Goal: Information Seeking & Learning: Find contact information

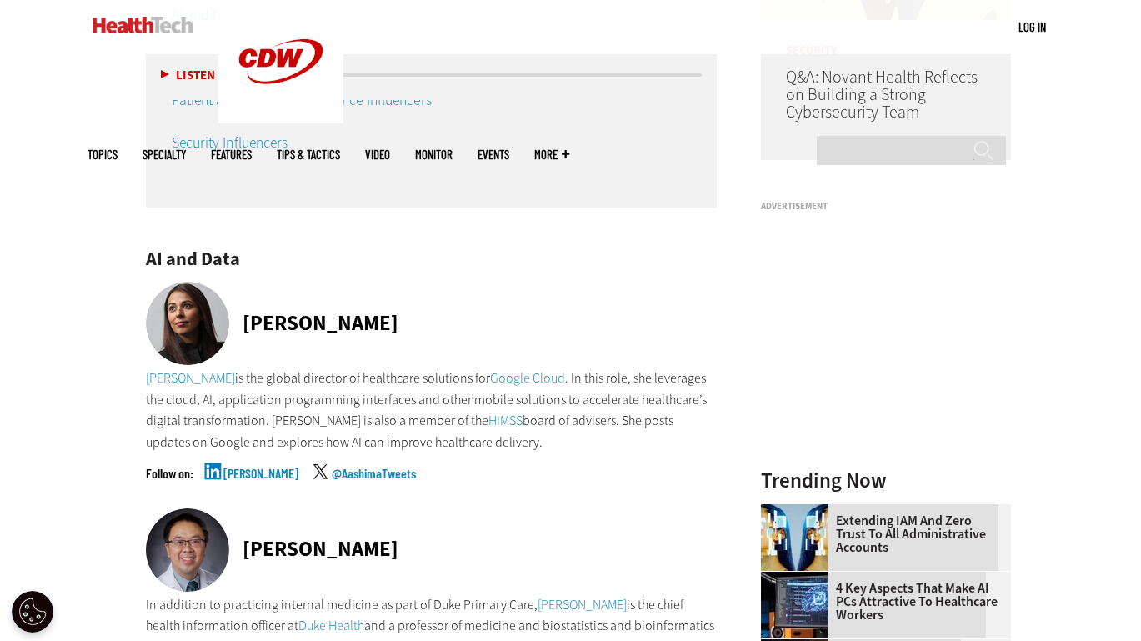
scroll to position [1501, 0]
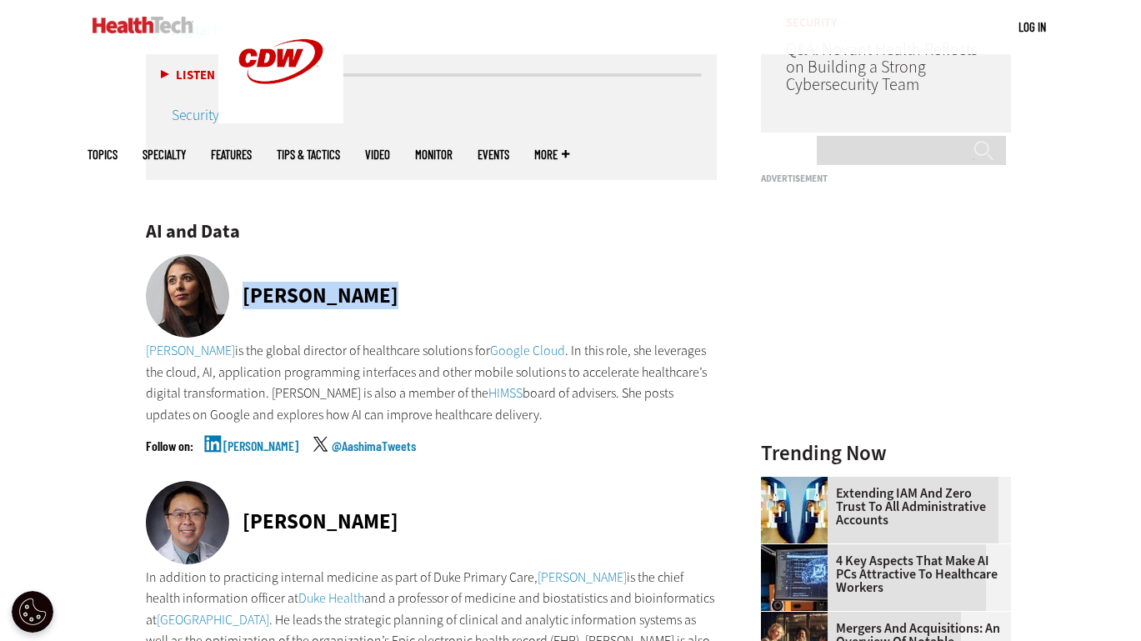
drag, startPoint x: 409, startPoint y: 296, endPoint x: 199, endPoint y: 288, distance: 210.2
click at [199, 288] on div "[PERSON_NAME]" at bounding box center [432, 297] width 572 height 86
drag, startPoint x: 199, startPoint y: 288, endPoint x: 285, endPoint y: 295, distance: 86.1
copy div "[PERSON_NAME]"
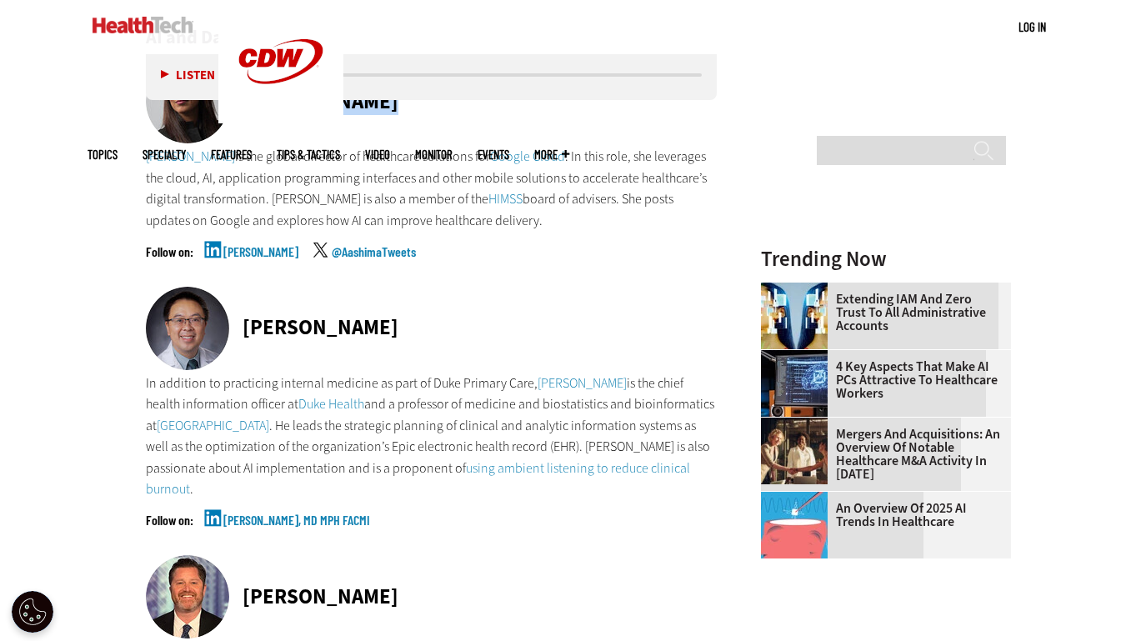
scroll to position [1751, 0]
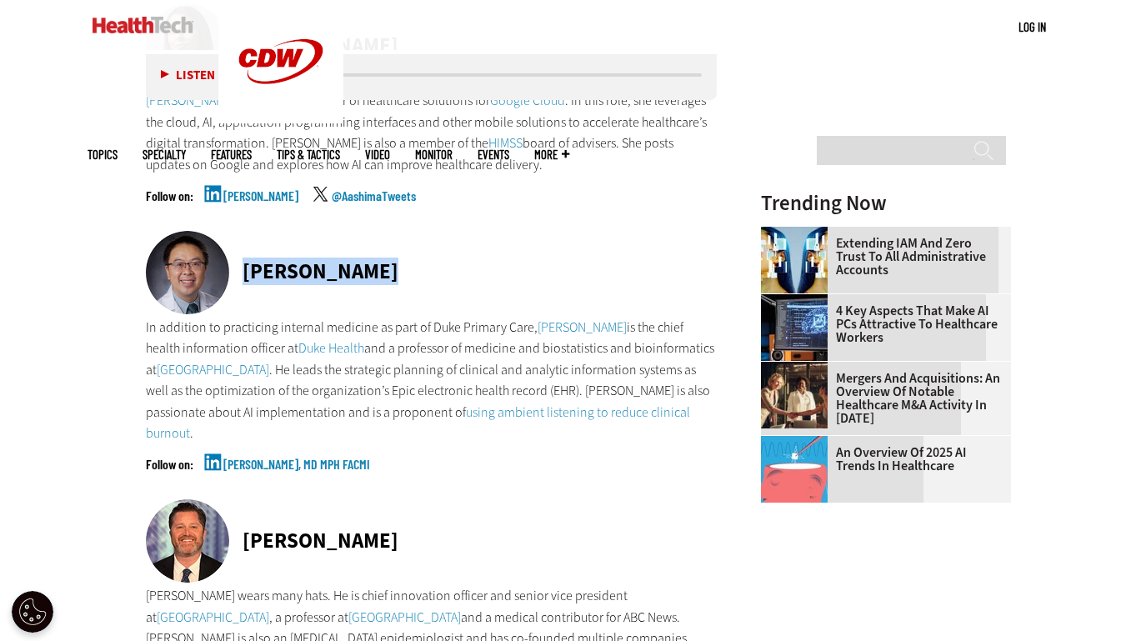
drag, startPoint x: 238, startPoint y: 274, endPoint x: 363, endPoint y: 258, distance: 126.0
click at [363, 258] on div "[PERSON_NAME]" at bounding box center [432, 274] width 572 height 86
drag, startPoint x: 363, startPoint y: 258, endPoint x: 329, endPoint y: 259, distance: 34.2
copy div "[PERSON_NAME]"
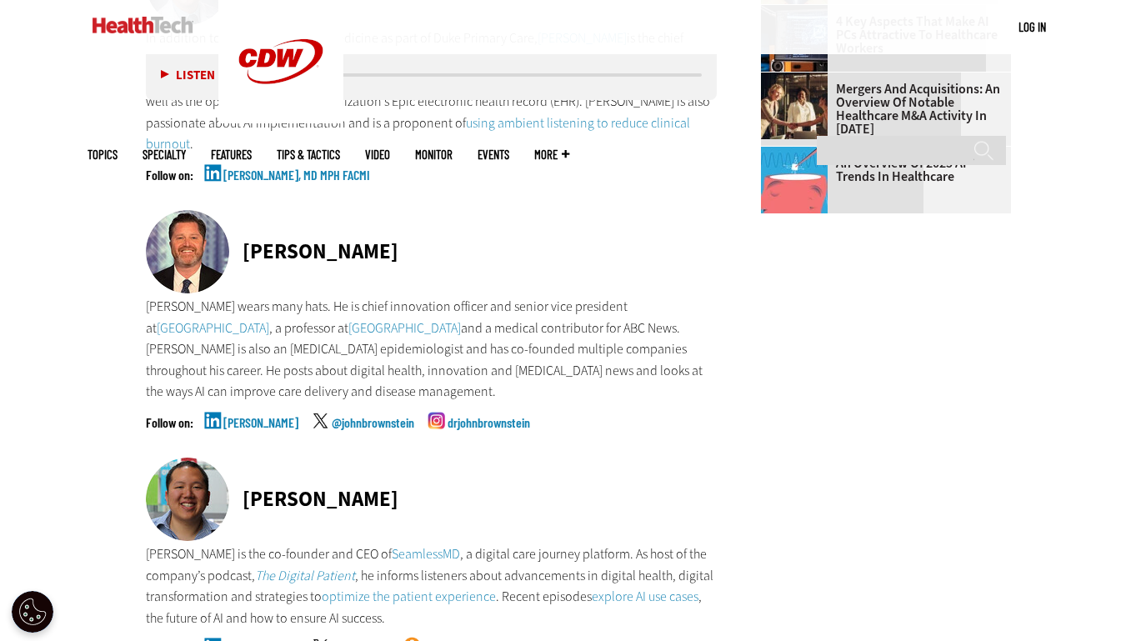
scroll to position [2084, 0]
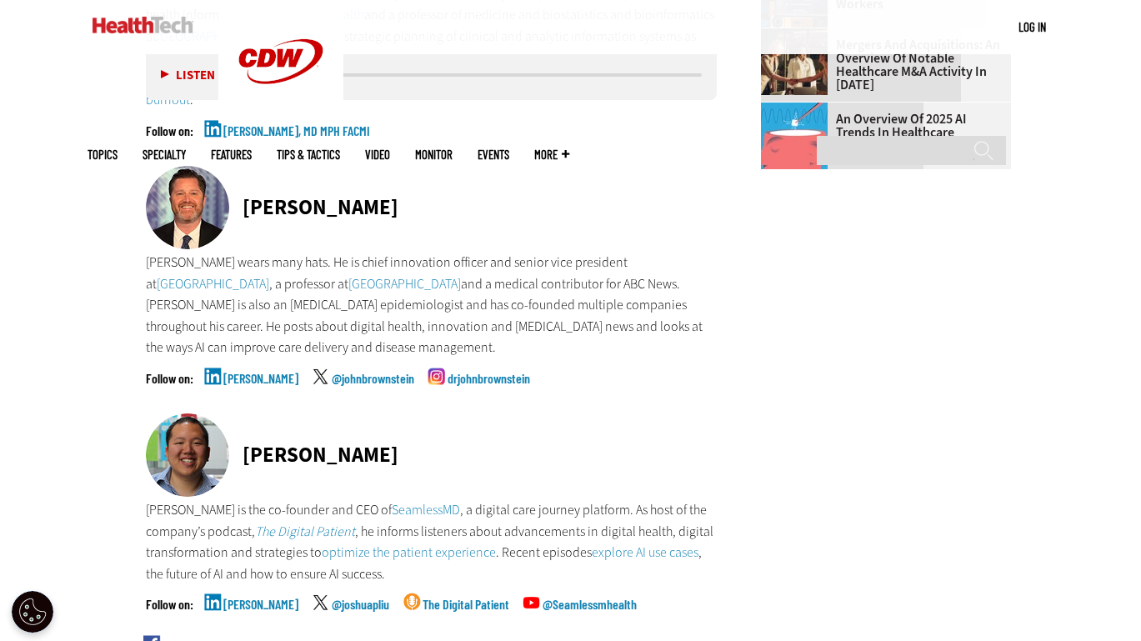
drag, startPoint x: 246, startPoint y: 208, endPoint x: 451, endPoint y: 201, distance: 205.2
click at [451, 201] on div "[PERSON_NAME]" at bounding box center [432, 209] width 572 height 86
drag, startPoint x: 451, startPoint y: 201, endPoint x: 372, endPoint y: 200, distance: 79.2
copy div "[PERSON_NAME]"
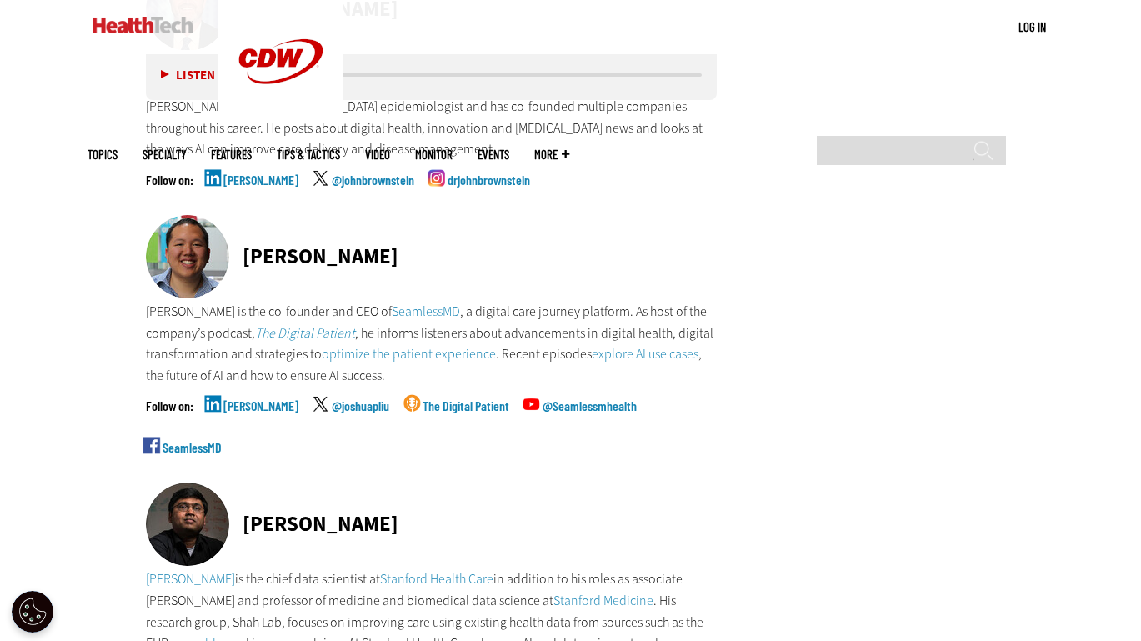
scroll to position [2334, 0]
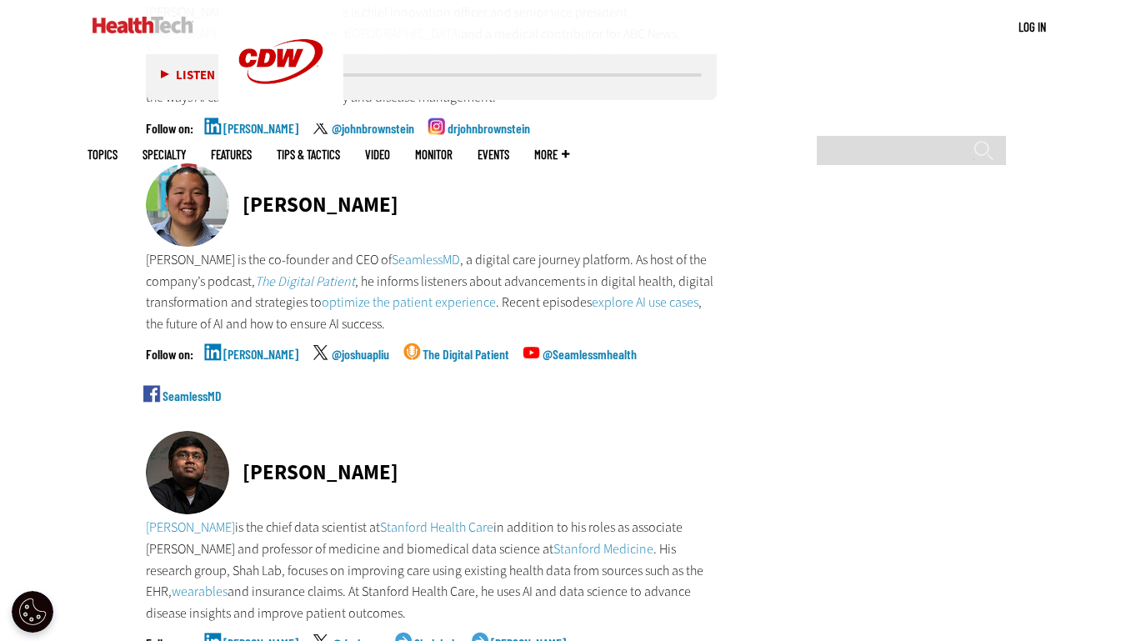
drag, startPoint x: 277, startPoint y: 203, endPoint x: 390, endPoint y: 203, distance: 113.4
click at [390, 203] on div "[PERSON_NAME]" at bounding box center [432, 206] width 572 height 86
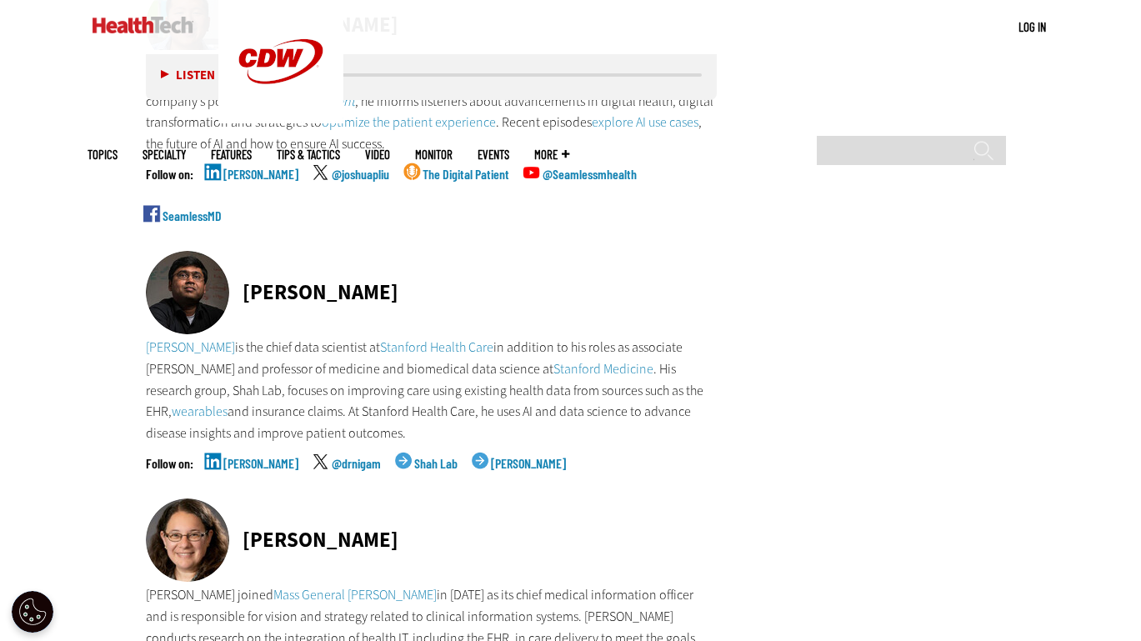
scroll to position [2668, 0]
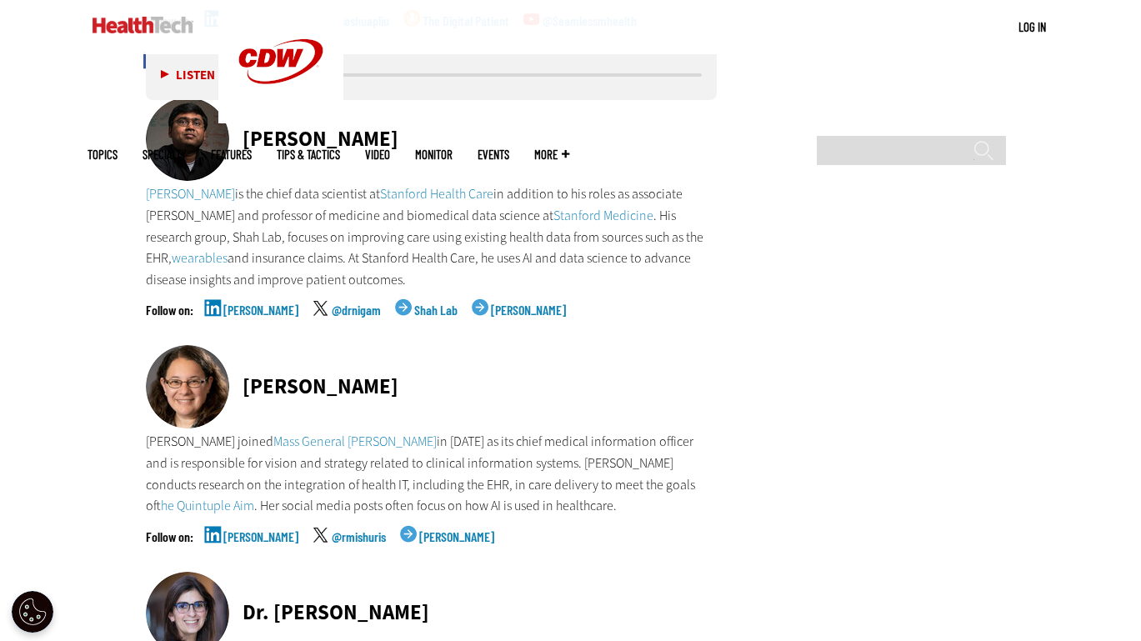
click at [238, 308] on link "[PERSON_NAME]" at bounding box center [260, 324] width 75 height 42
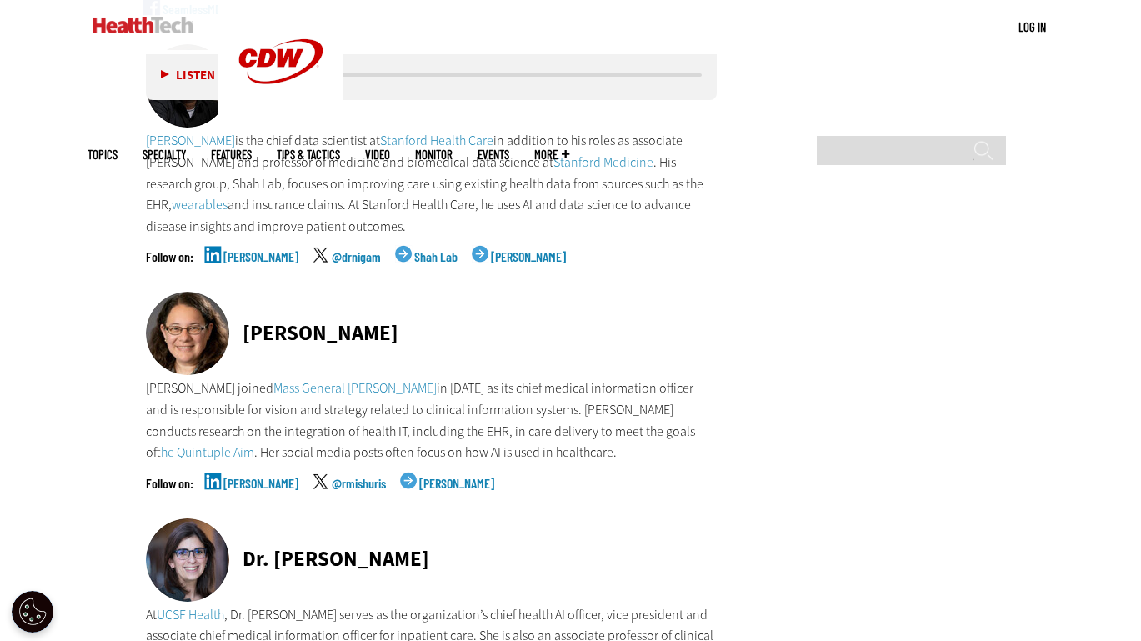
scroll to position [2751, 0]
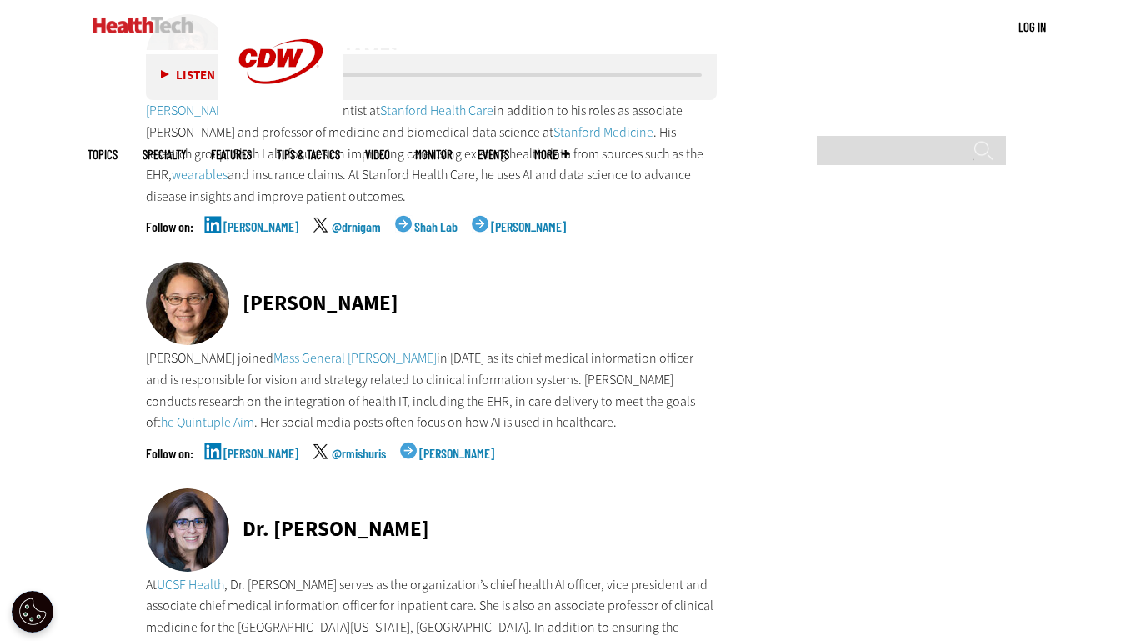
click at [241, 454] on link "[PERSON_NAME]" at bounding box center [260, 468] width 75 height 42
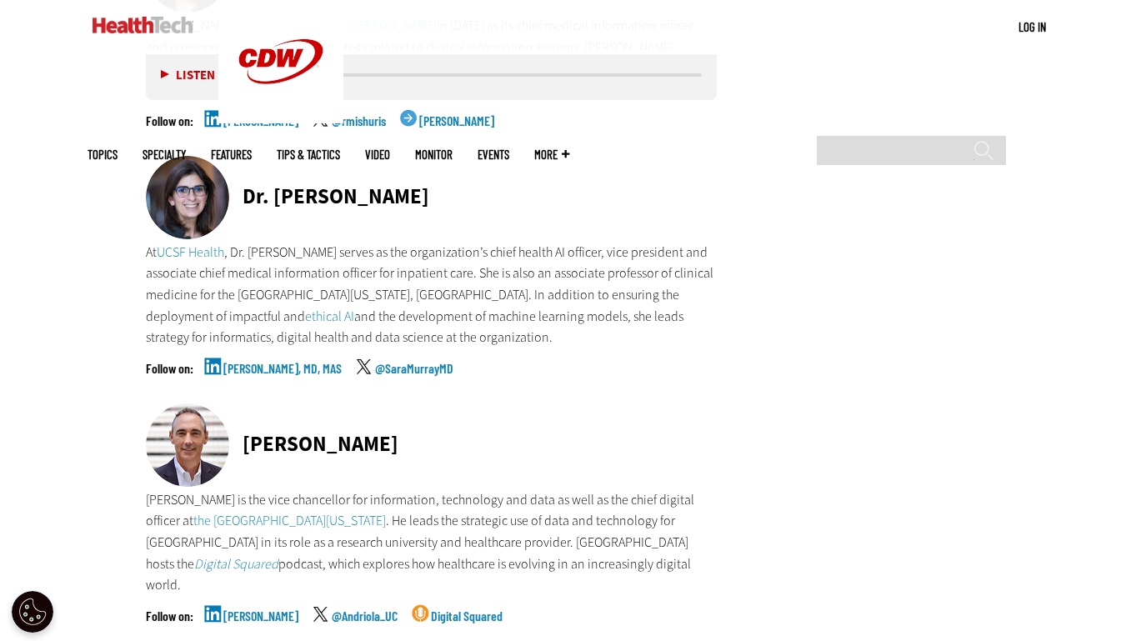
scroll to position [3085, 0]
click at [277, 361] on link "[PERSON_NAME], MD, MAS" at bounding box center [282, 382] width 118 height 42
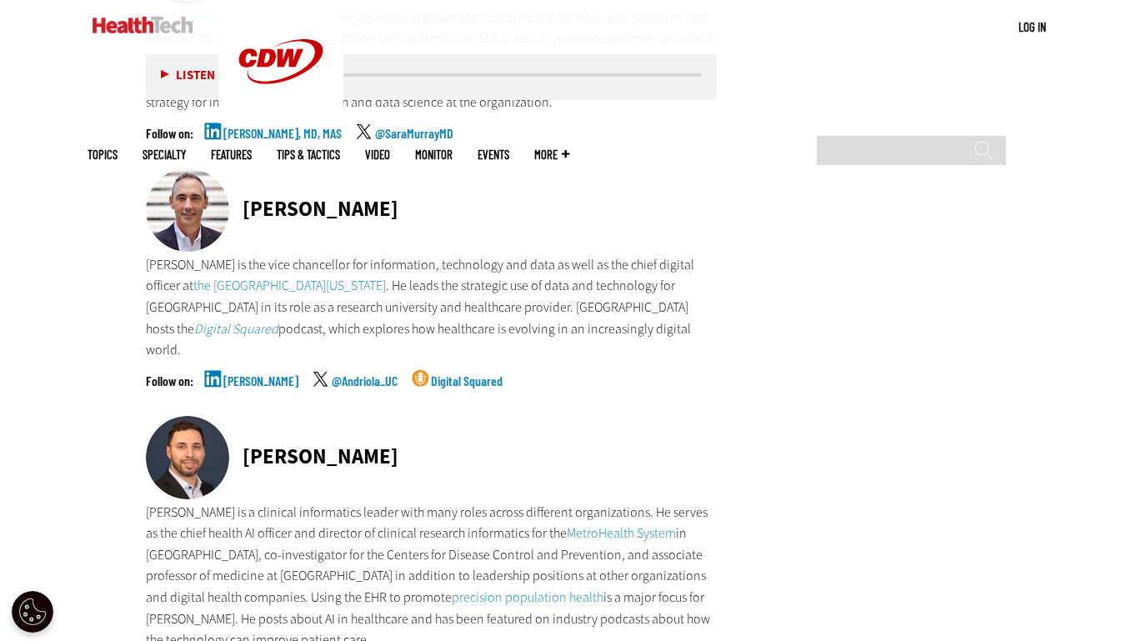
scroll to position [3335, 0]
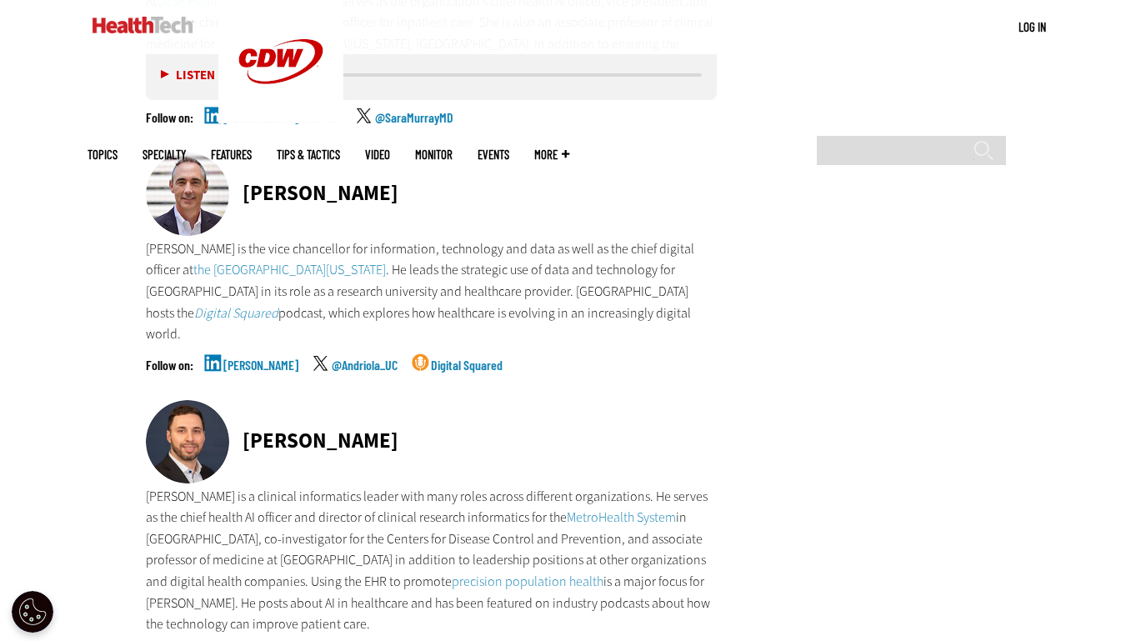
click at [251, 358] on link "[PERSON_NAME]" at bounding box center [260, 379] width 75 height 42
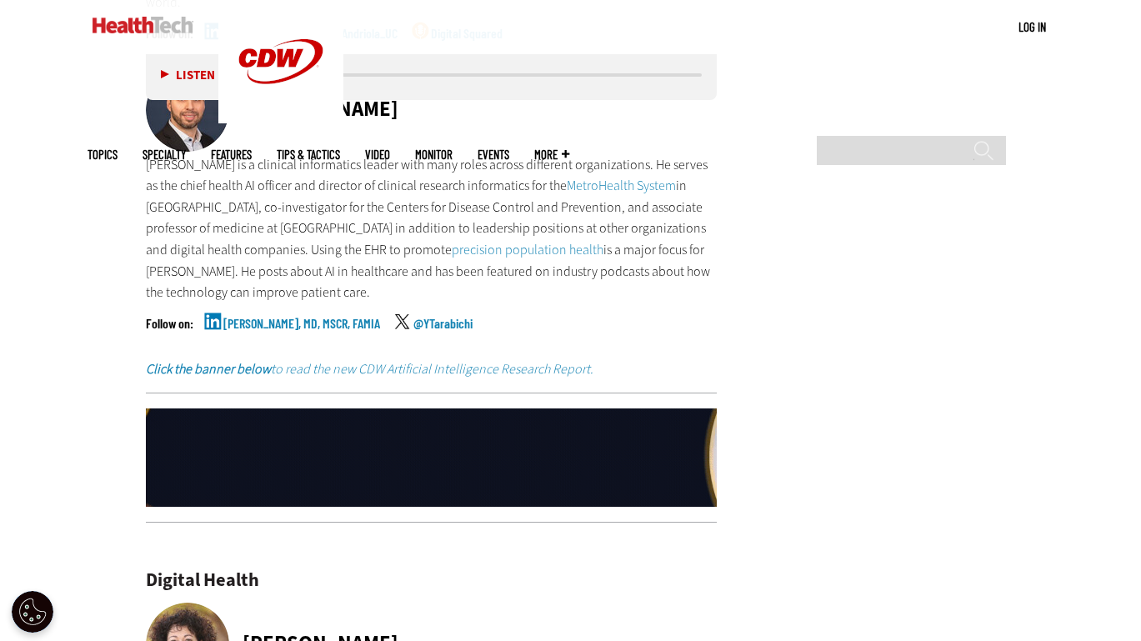
scroll to position [3668, 0]
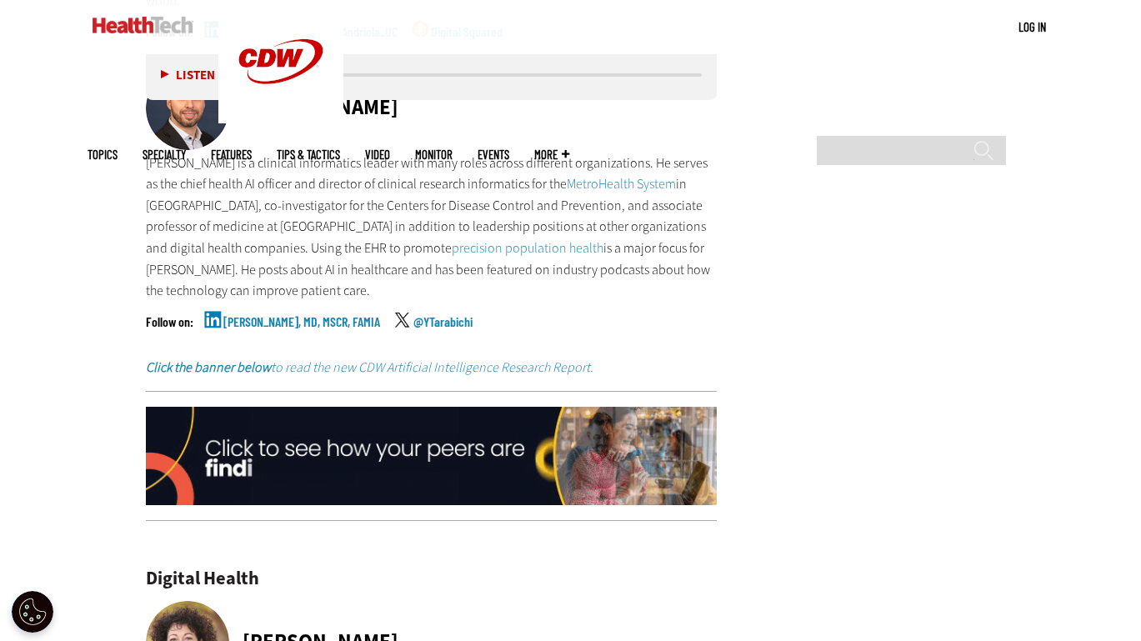
click at [290, 315] on link "[PERSON_NAME], MD, MSCR, FAMIA" at bounding box center [301, 336] width 157 height 42
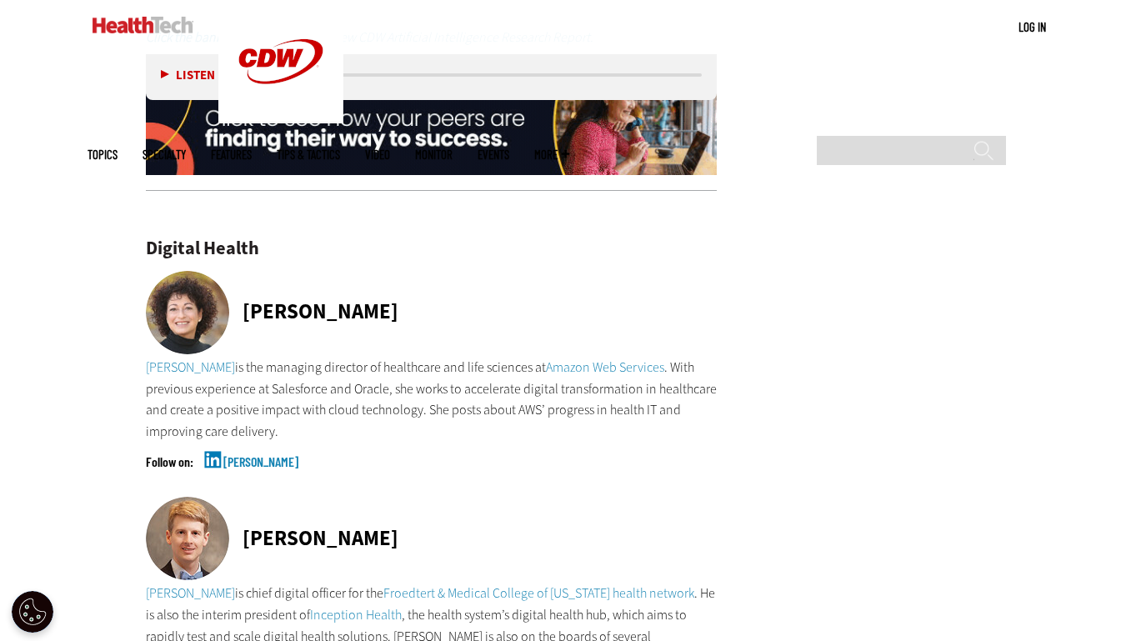
scroll to position [4002, 0]
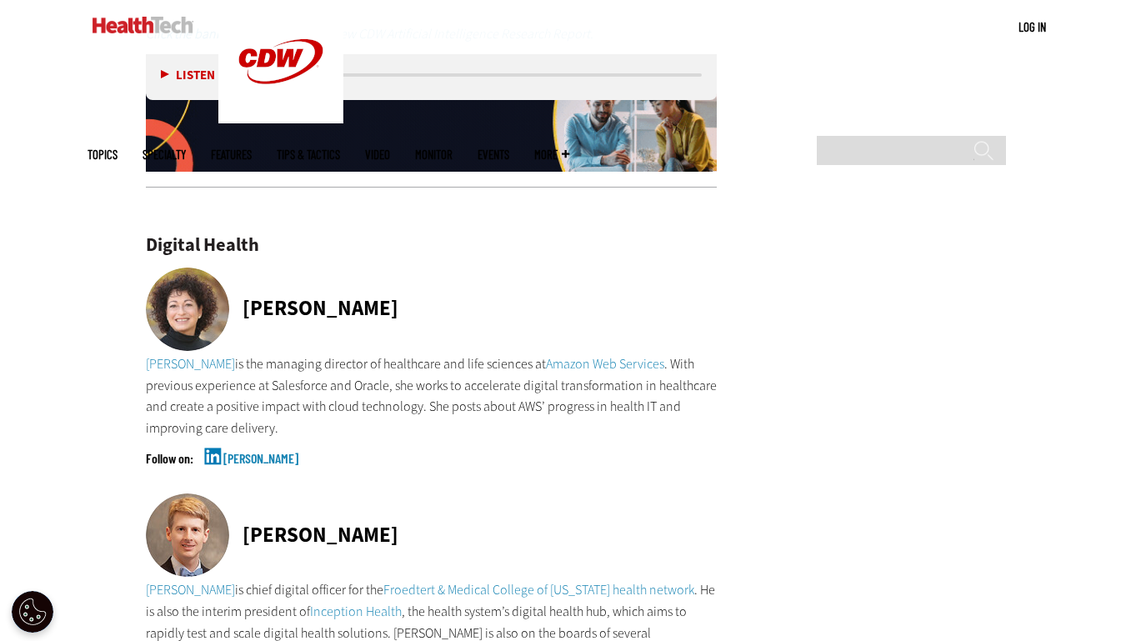
click at [252, 452] on link "[PERSON_NAME]" at bounding box center [260, 473] width 75 height 42
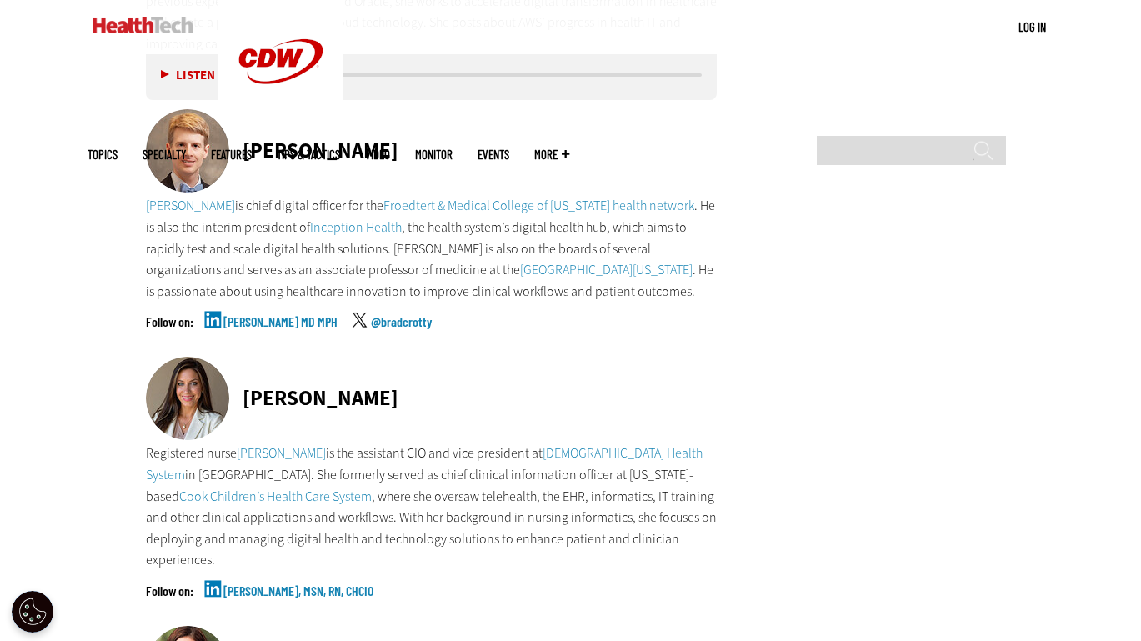
scroll to position [4418, 0]
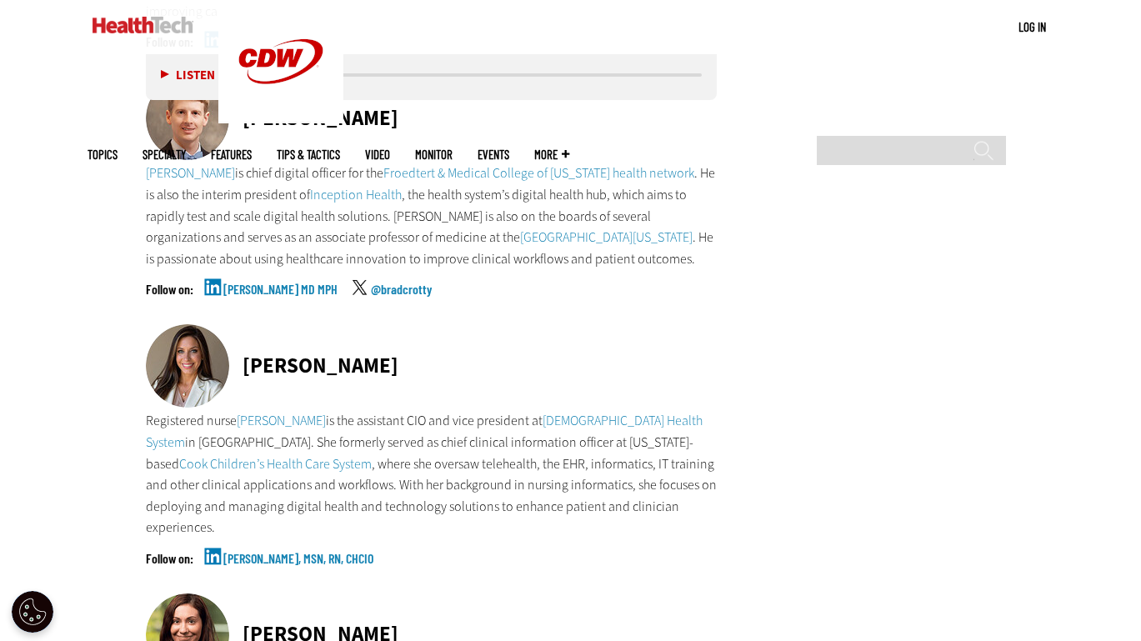
click at [275, 283] on link "[PERSON_NAME] MD MPH" at bounding box center [280, 304] width 114 height 42
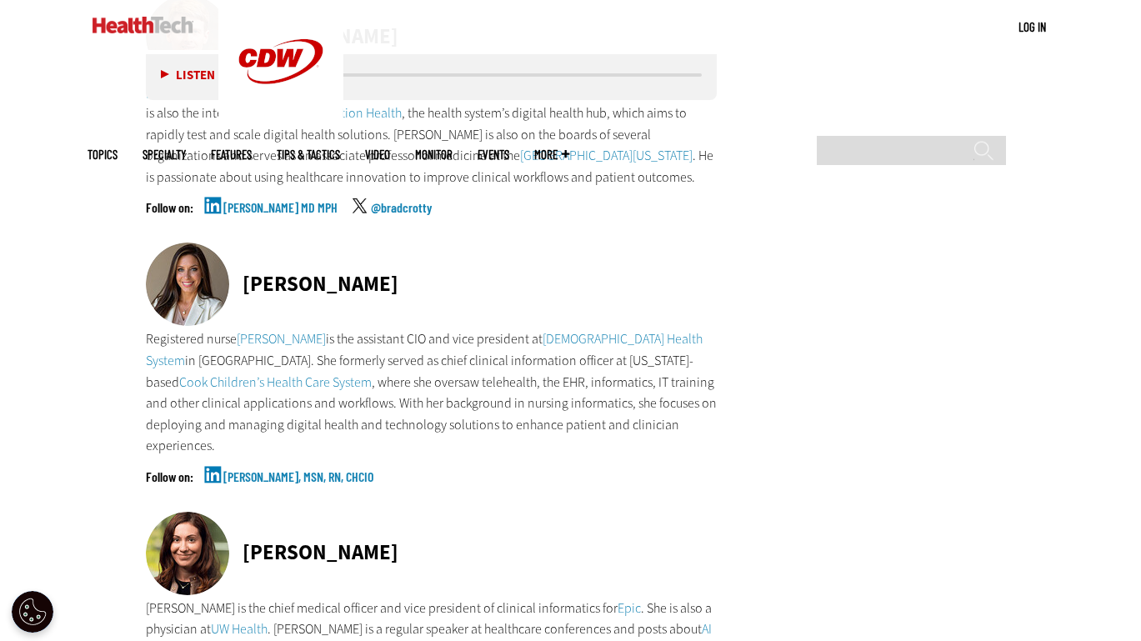
scroll to position [4502, 0]
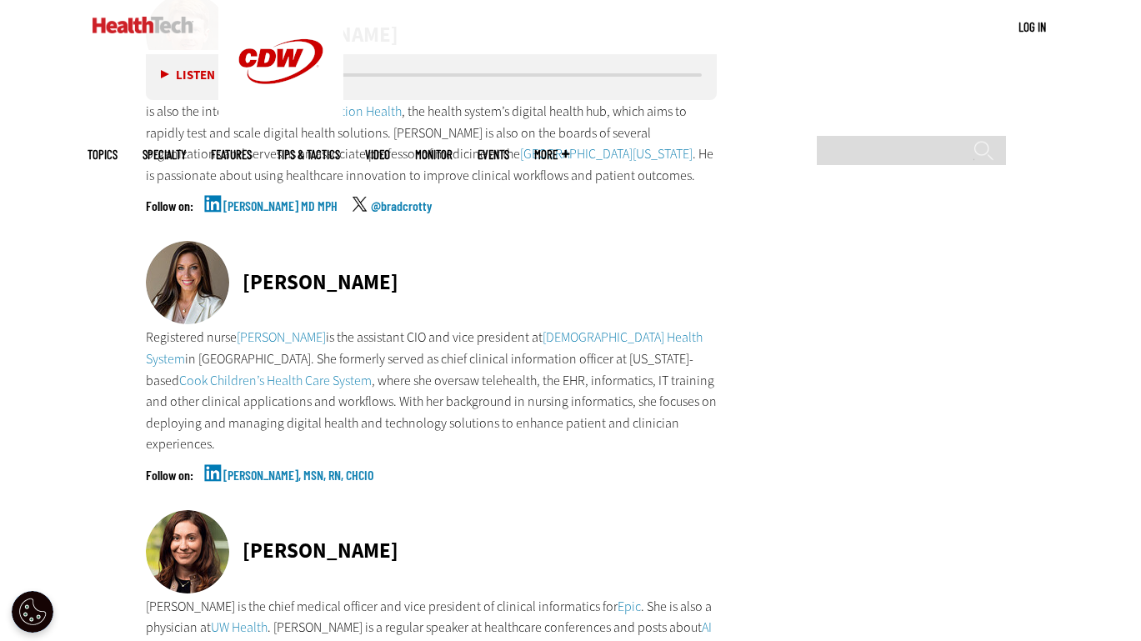
click at [263, 469] on link "[PERSON_NAME], MSN, RN, CHCIO" at bounding box center [298, 490] width 150 height 42
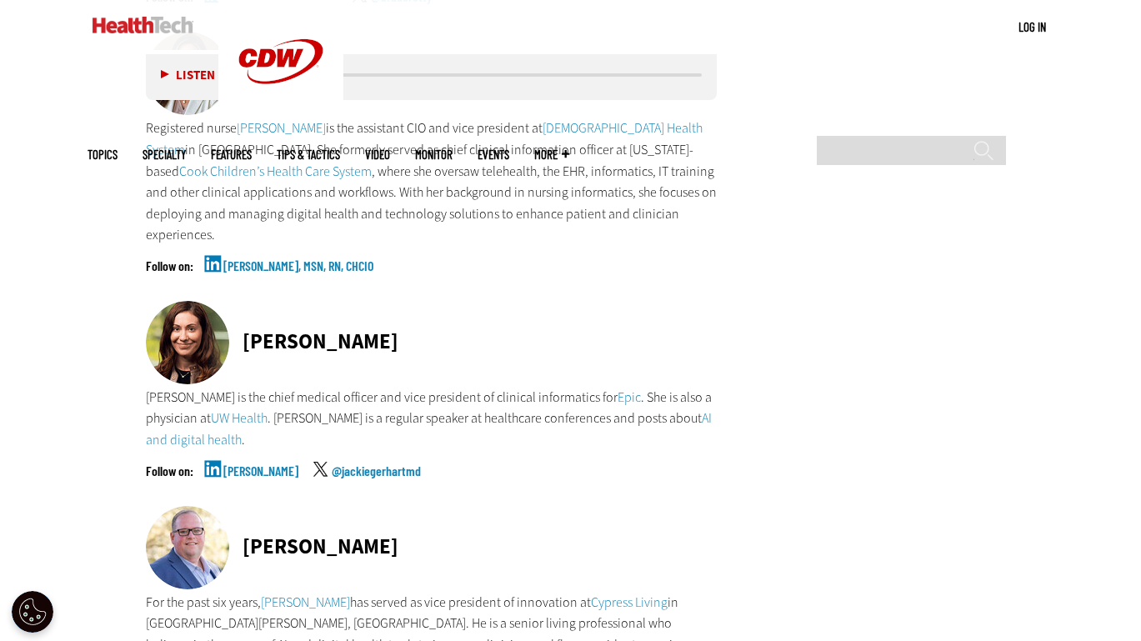
scroll to position [4752, 0]
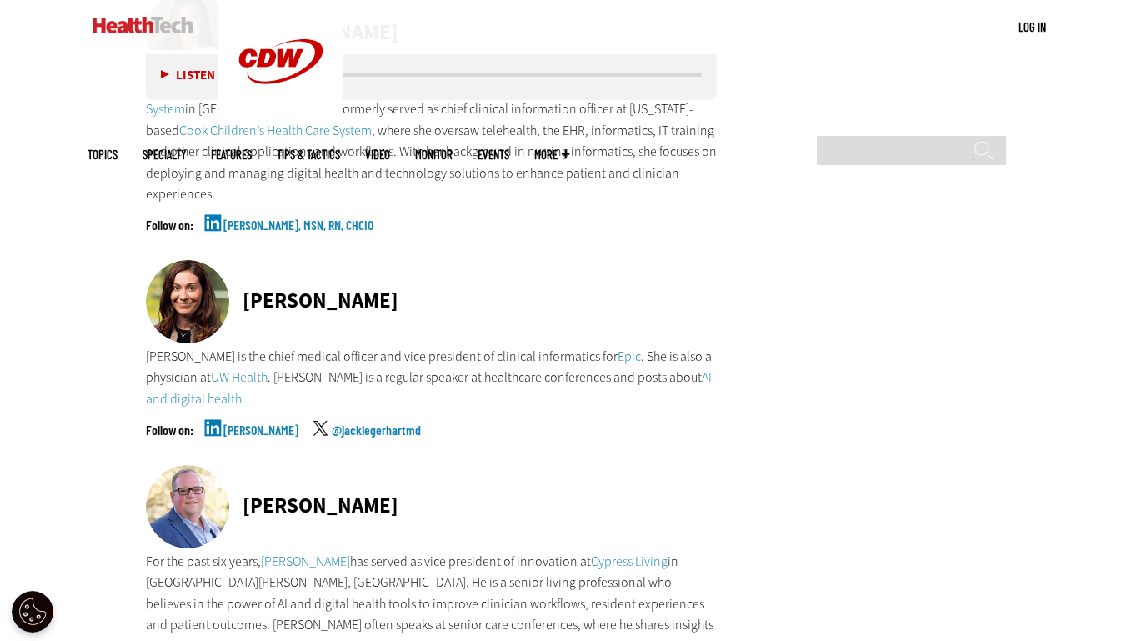
click at [262, 423] on link "[PERSON_NAME]" at bounding box center [260, 444] width 75 height 42
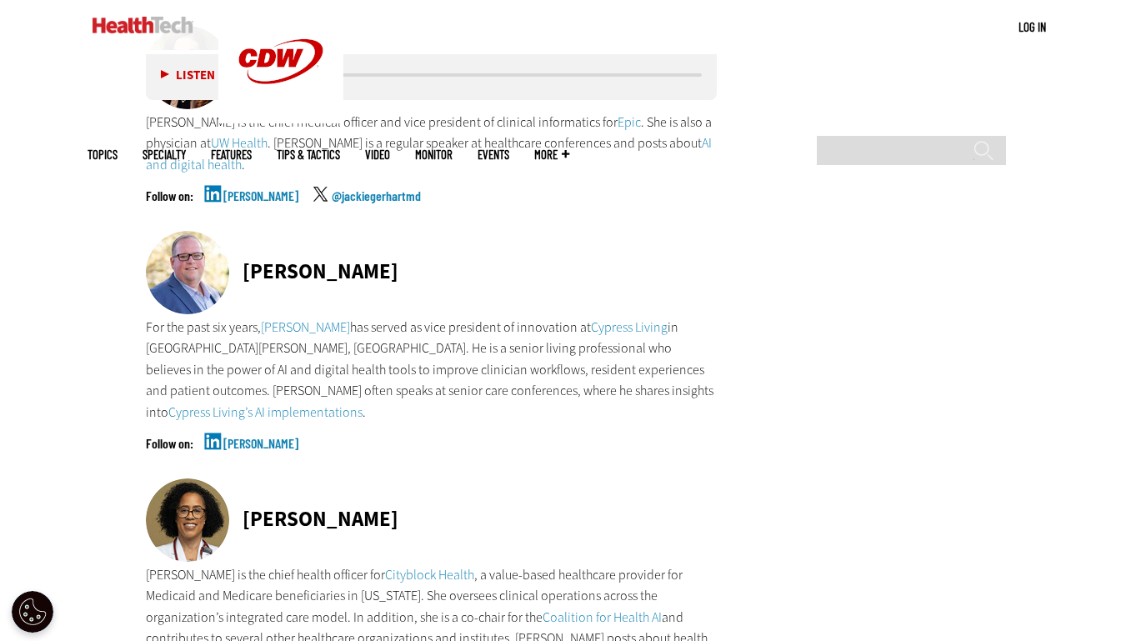
scroll to position [5002, 0]
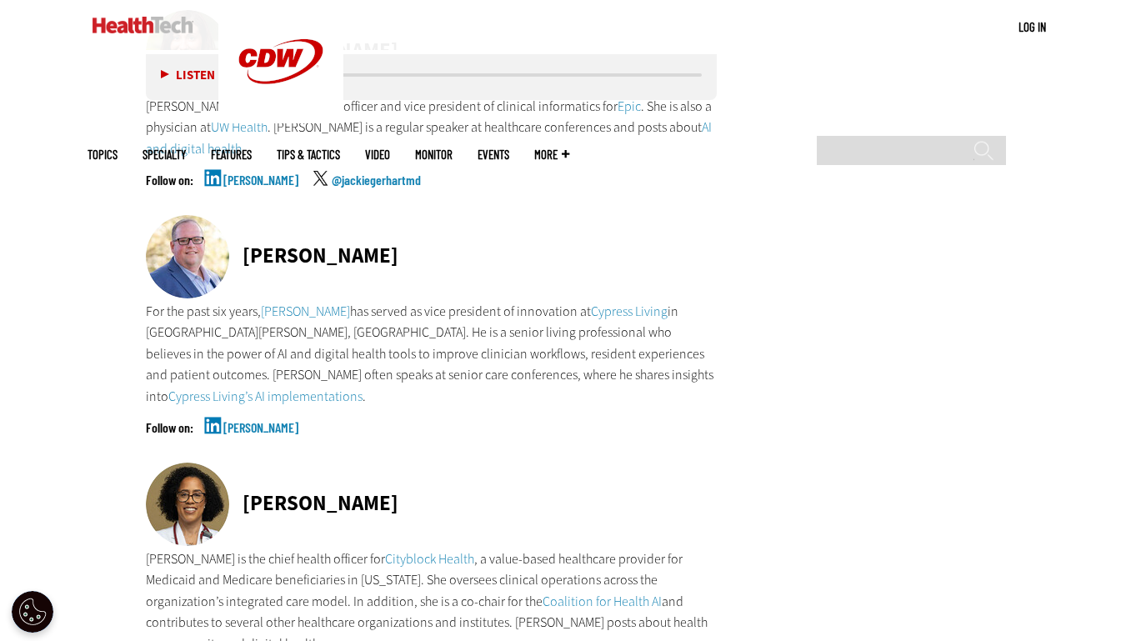
click at [243, 421] on link "[PERSON_NAME]" at bounding box center [260, 442] width 75 height 42
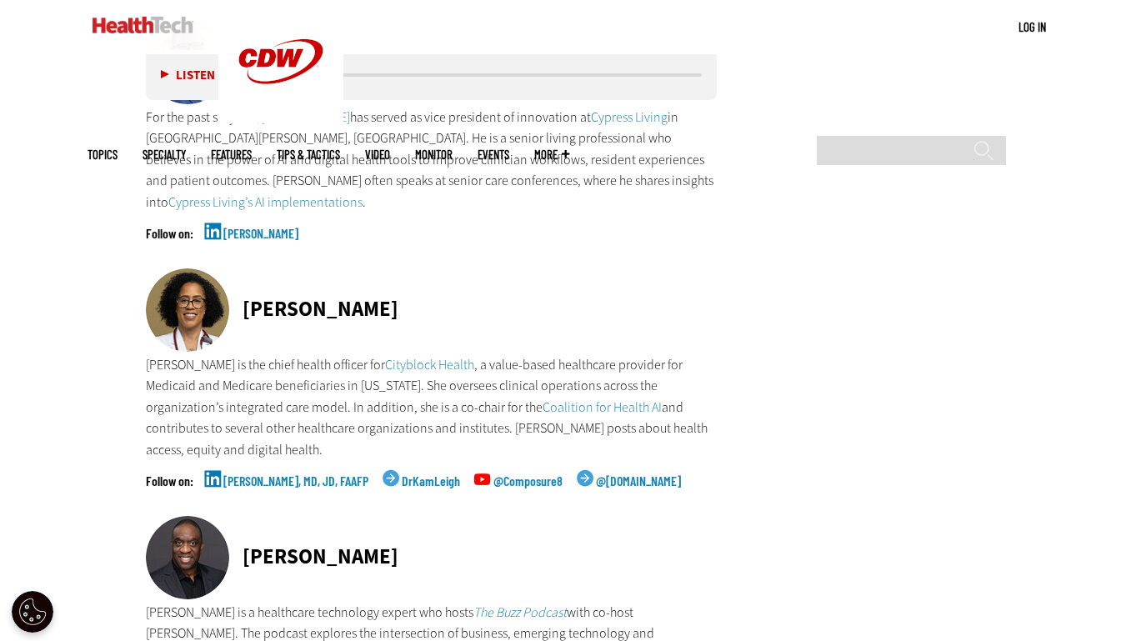
scroll to position [5252, 0]
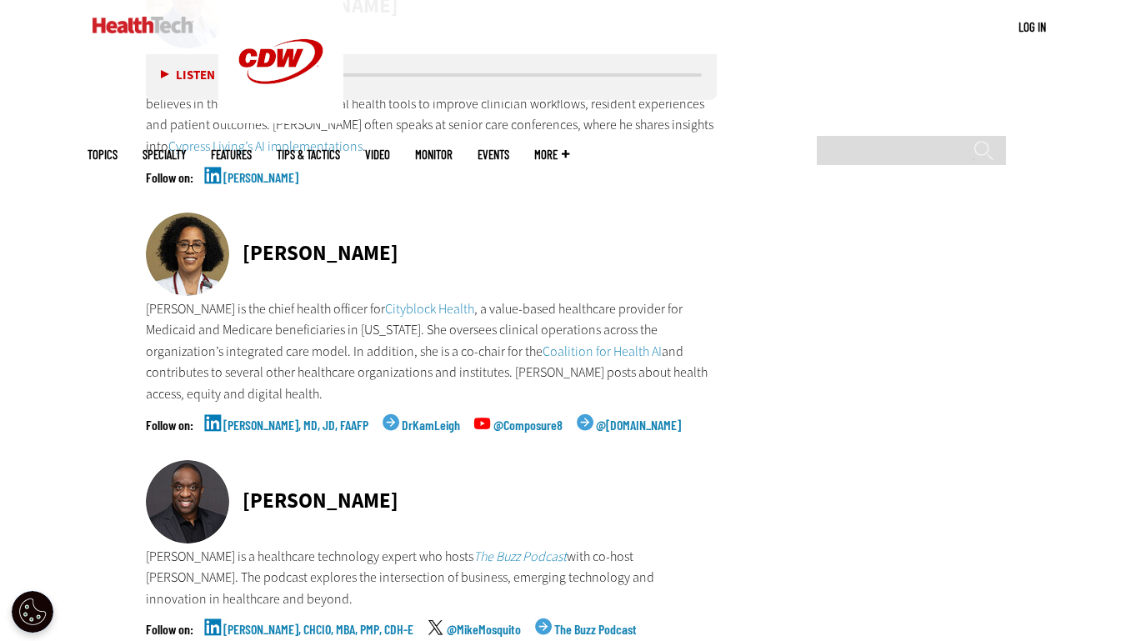
click at [303, 418] on link "[PERSON_NAME], MD, JD, FAAFP" at bounding box center [295, 439] width 145 height 42
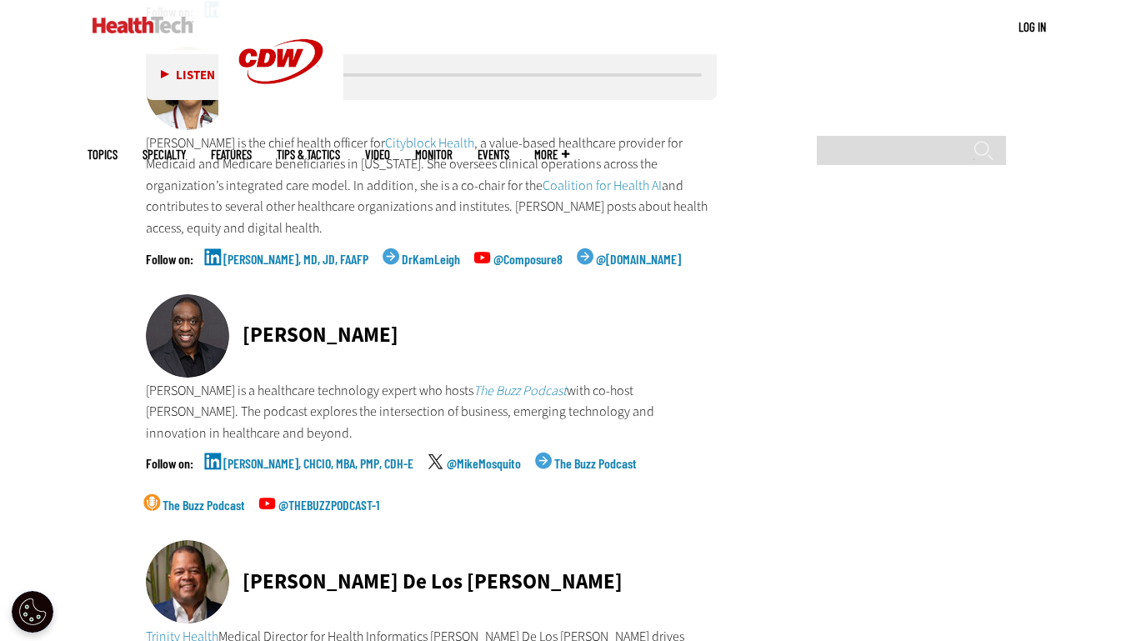
scroll to position [5419, 0]
click at [308, 456] on link "[PERSON_NAME], CHCIO, MBA, PMP, CDH-E" at bounding box center [318, 477] width 190 height 42
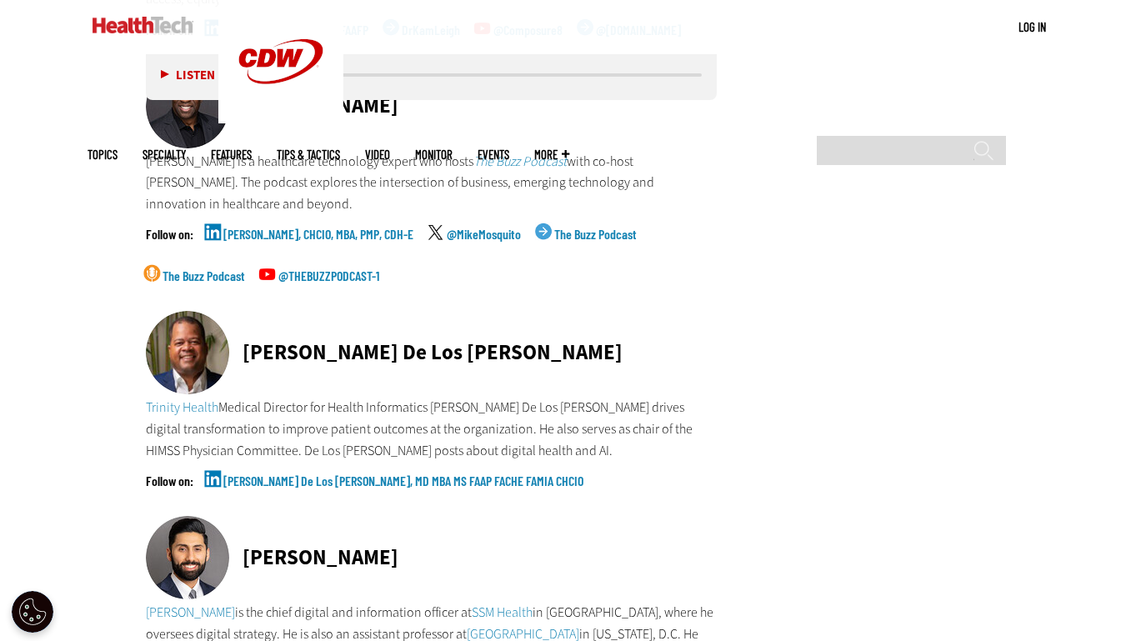
scroll to position [5669, 0]
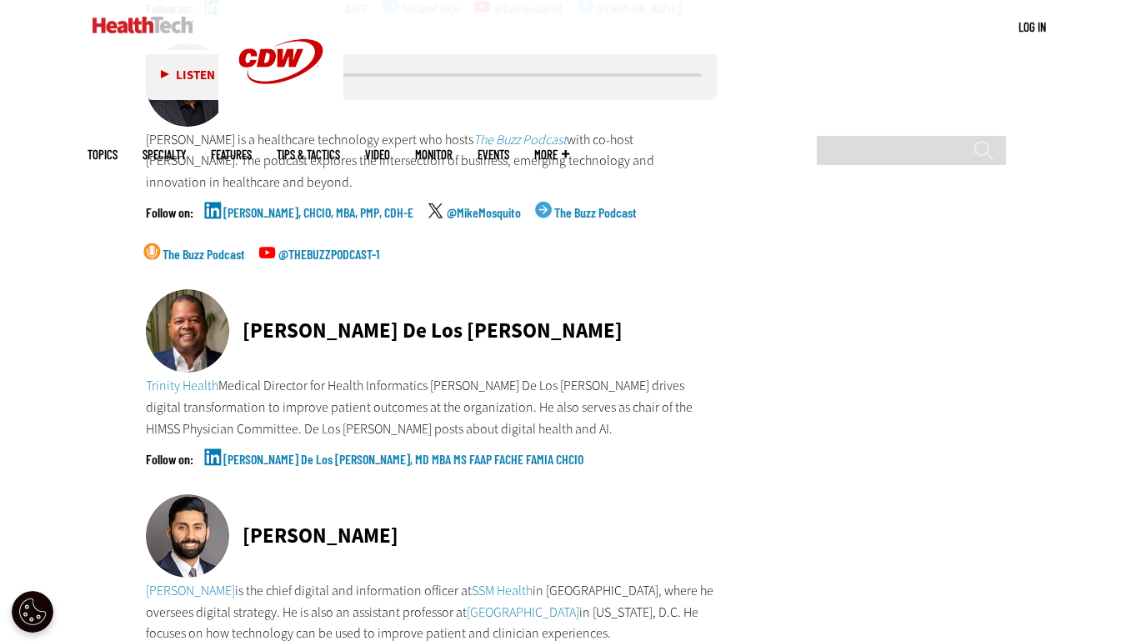
click at [272, 453] on link "[PERSON_NAME] De Los [PERSON_NAME], MD MBA MS FAAP FACHE FAMIA CHCIO" at bounding box center [403, 474] width 360 height 42
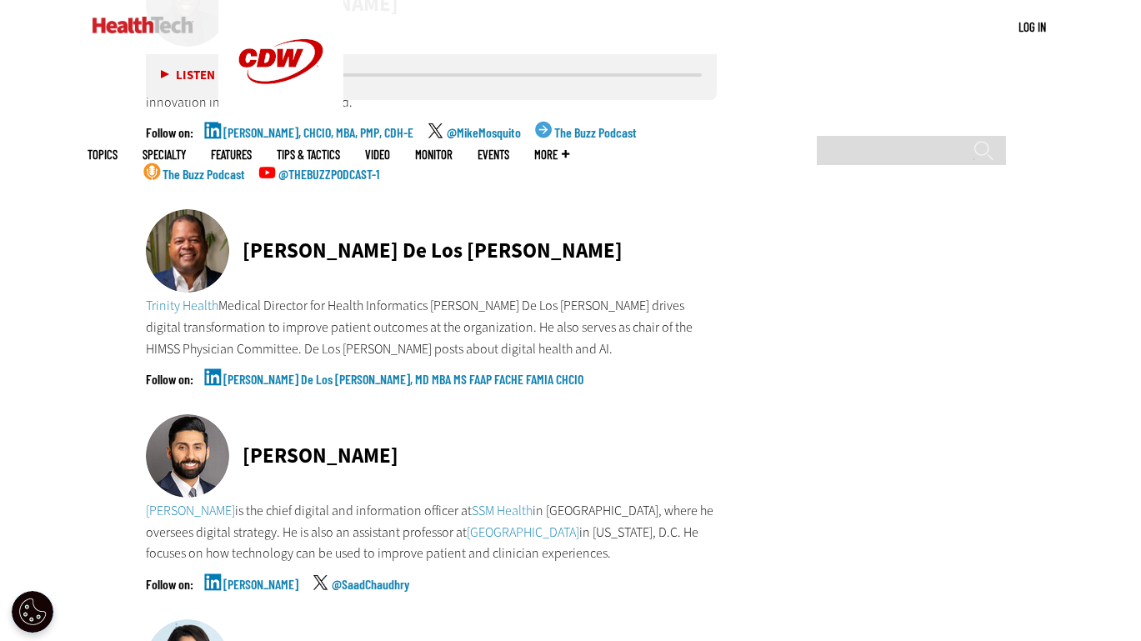
scroll to position [6002, 0]
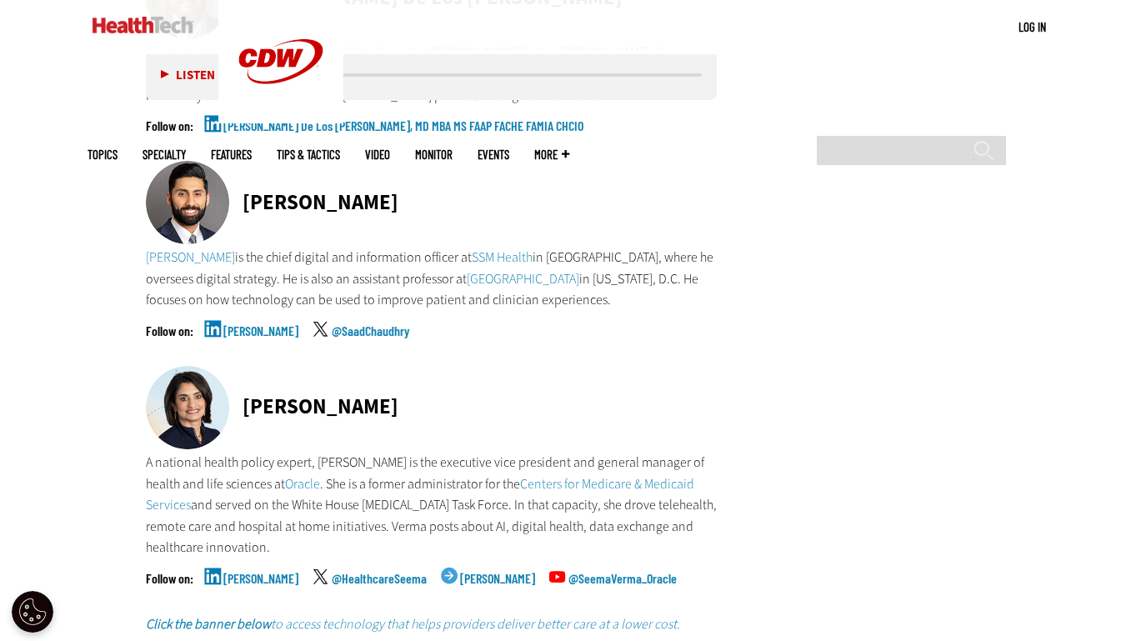
click at [241, 324] on link "[PERSON_NAME]" at bounding box center [260, 345] width 75 height 42
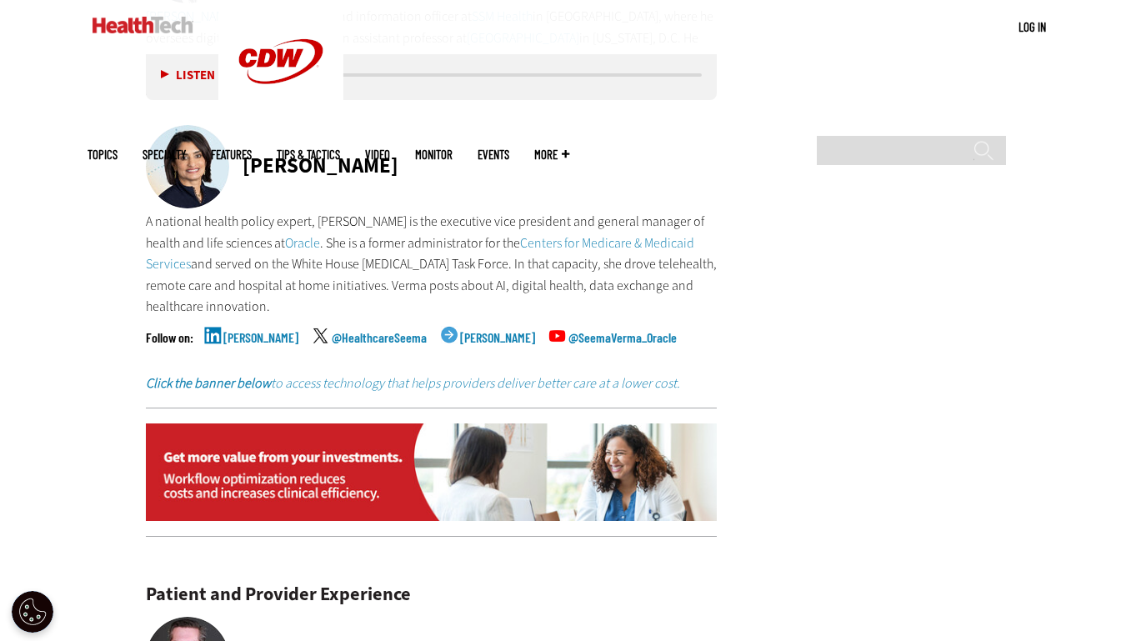
scroll to position [6252, 0]
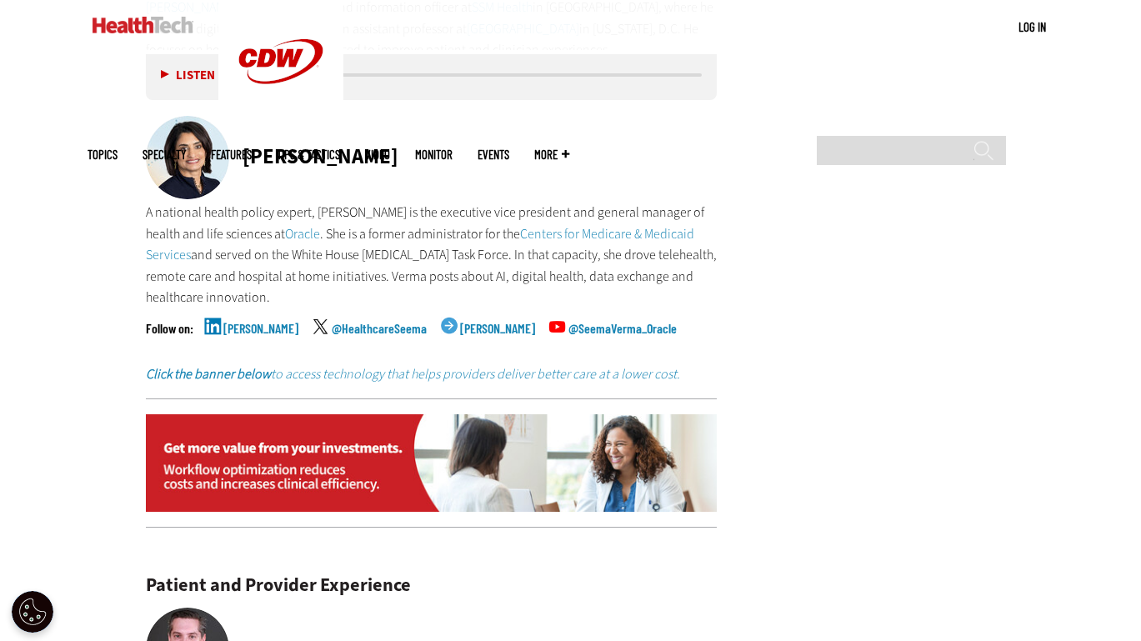
click at [253, 322] on link "[PERSON_NAME]" at bounding box center [260, 343] width 75 height 42
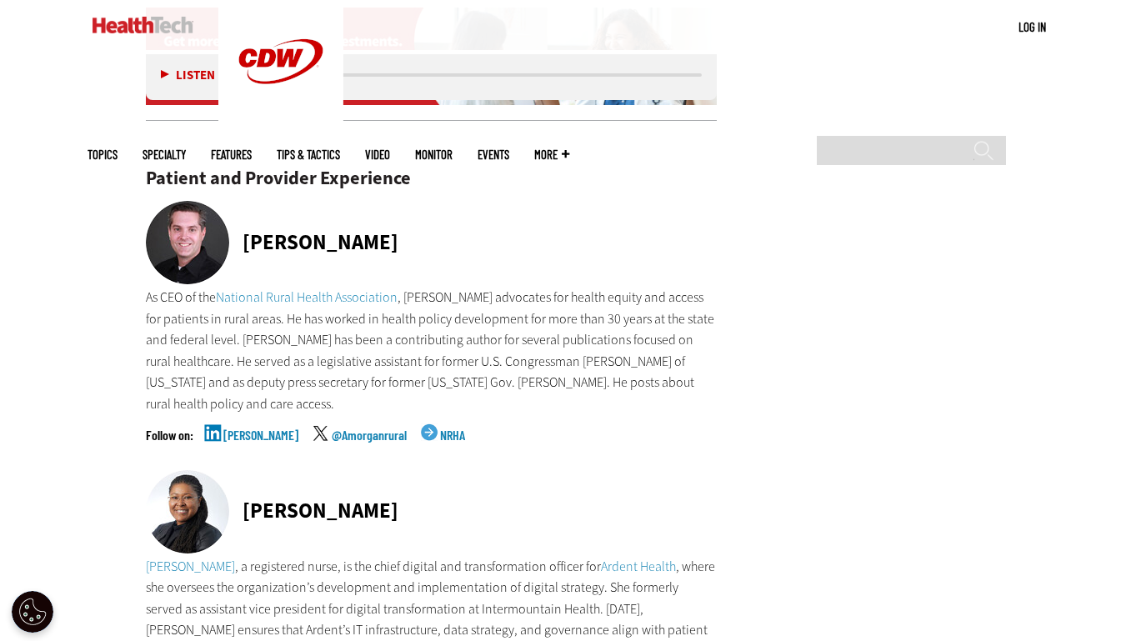
scroll to position [6669, 0]
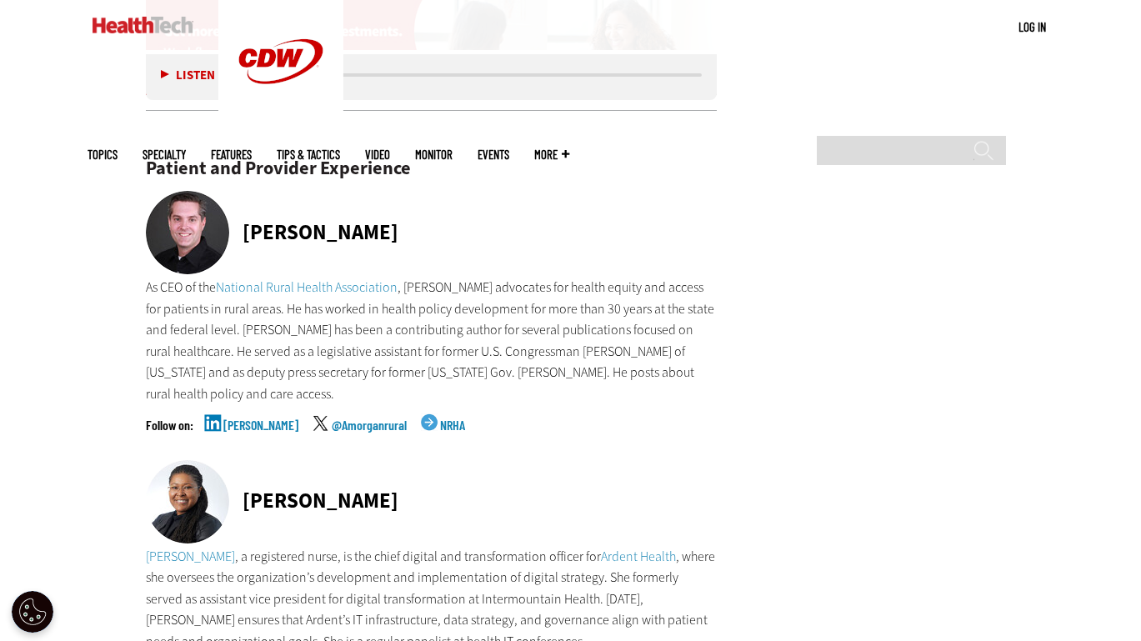
click at [233, 418] on link "[PERSON_NAME]" at bounding box center [260, 439] width 75 height 42
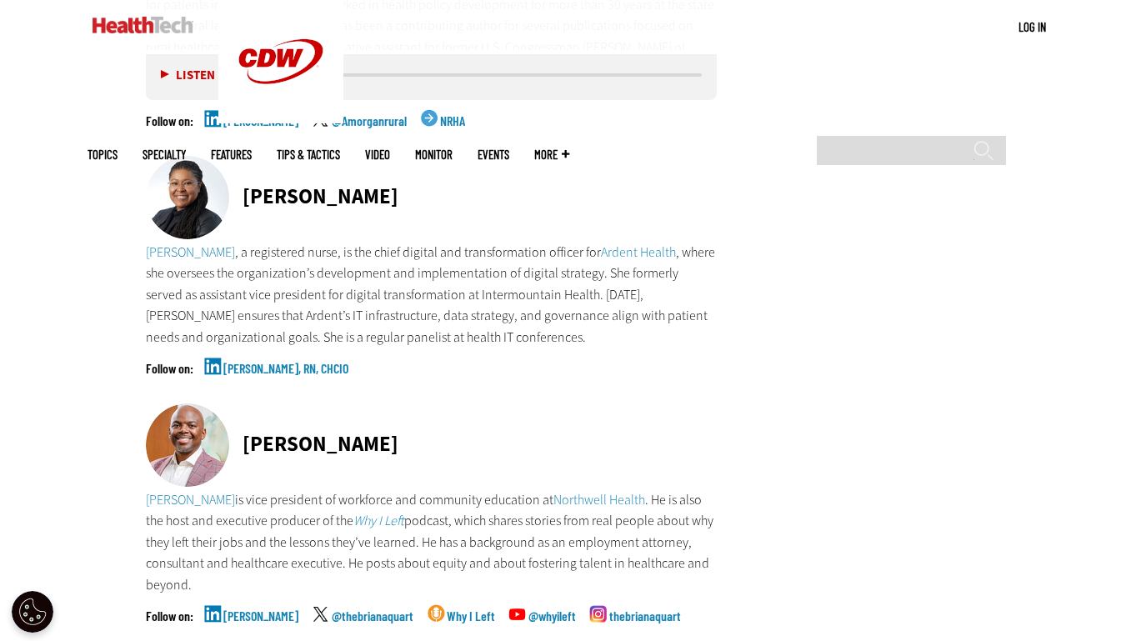
scroll to position [7003, 0]
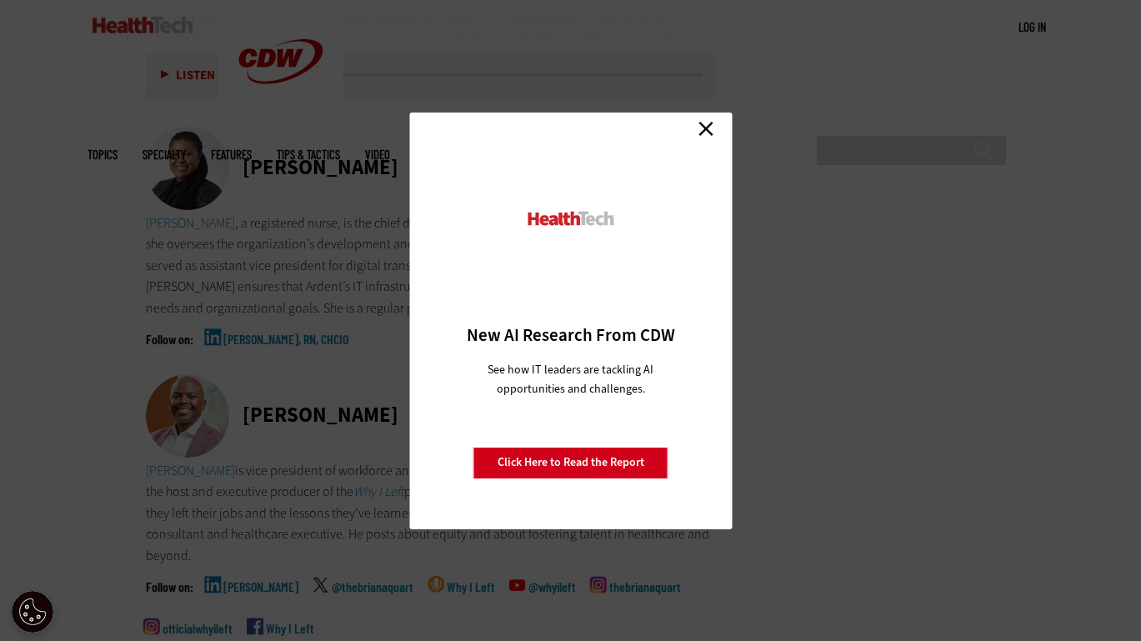
click at [698, 135] on link "Close" at bounding box center [706, 129] width 25 height 25
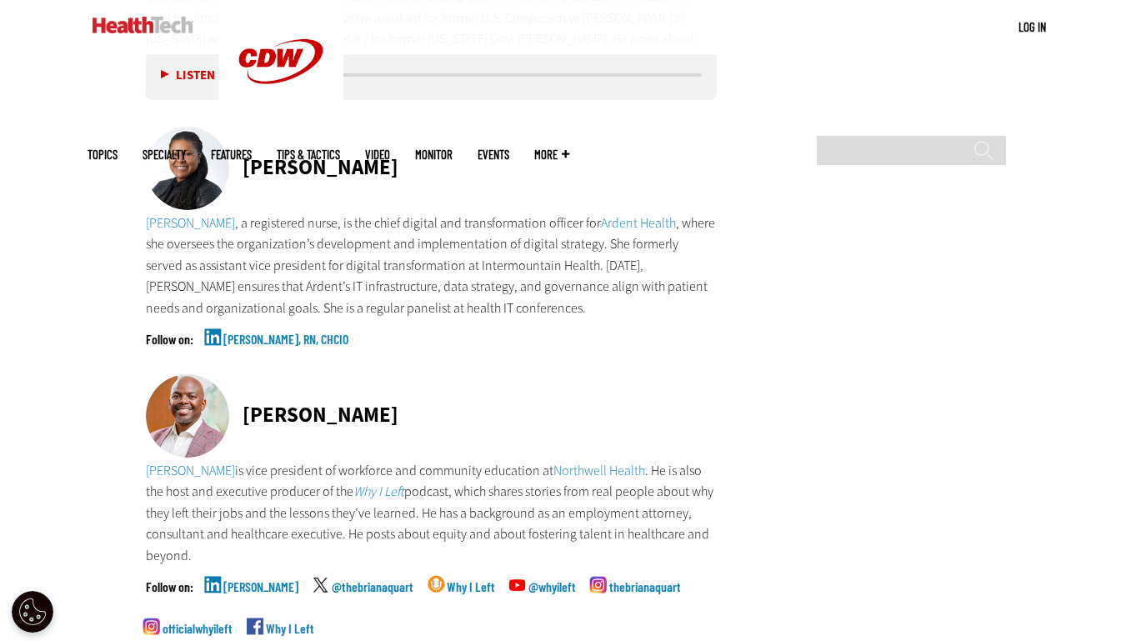
click at [268, 333] on link "[PERSON_NAME], RN, CHCIO" at bounding box center [285, 354] width 125 height 42
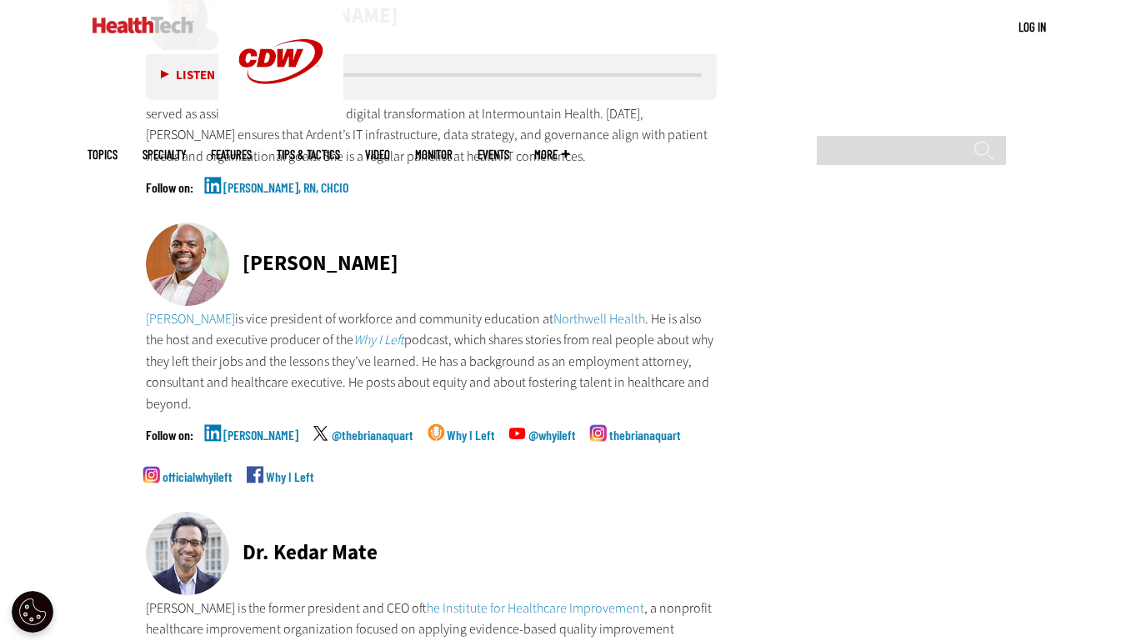
scroll to position [7169, 0]
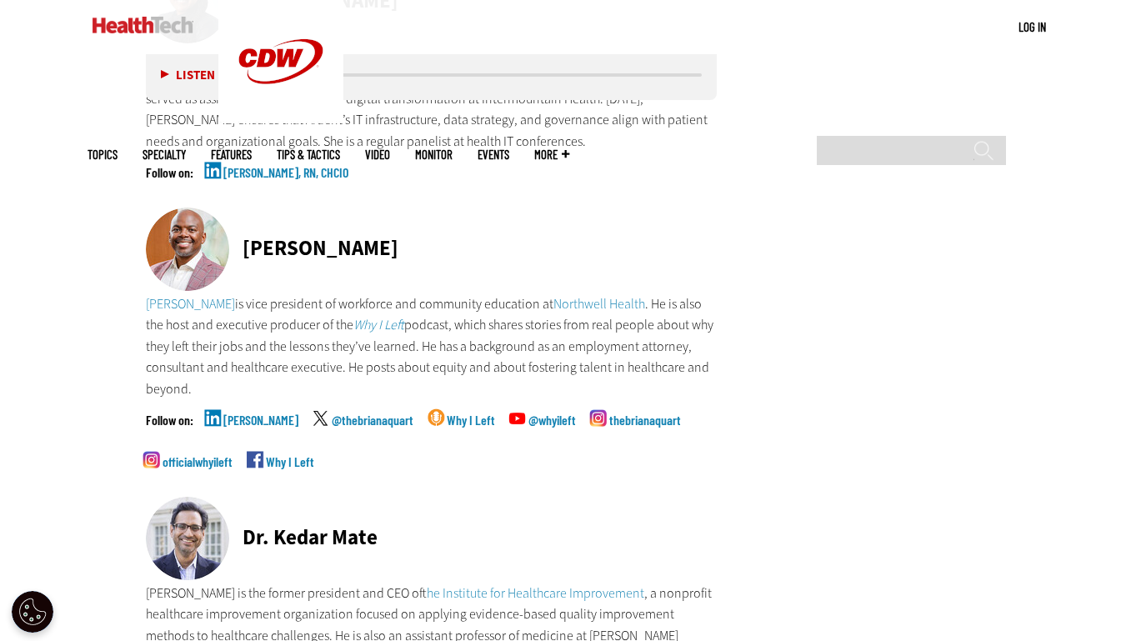
click at [254, 413] on link "[PERSON_NAME]" at bounding box center [260, 434] width 75 height 42
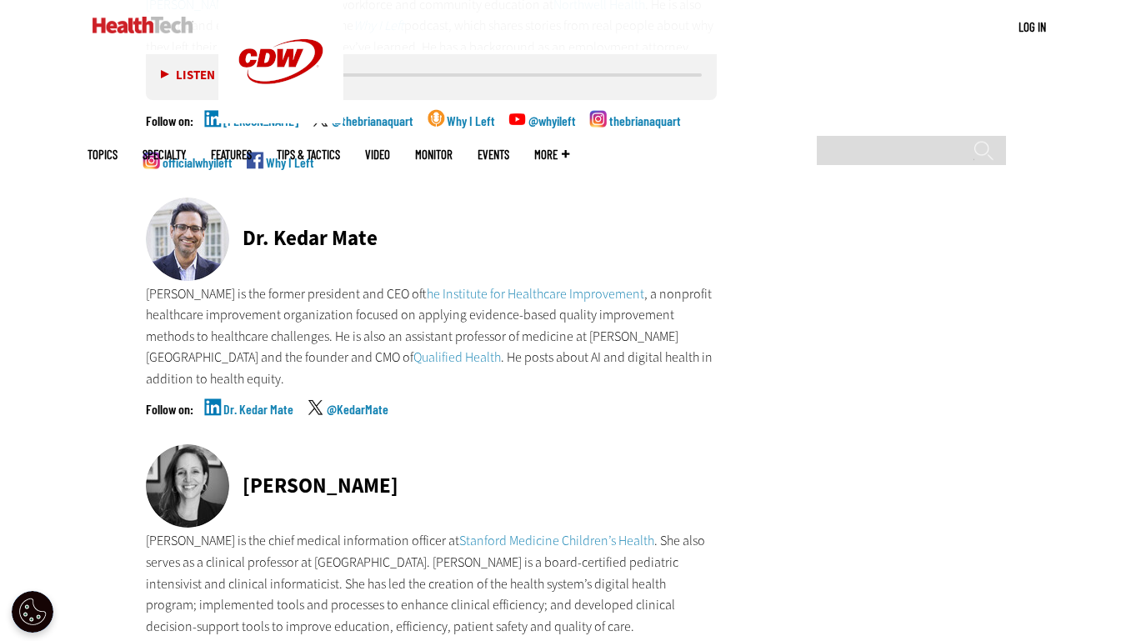
scroll to position [7503, 0]
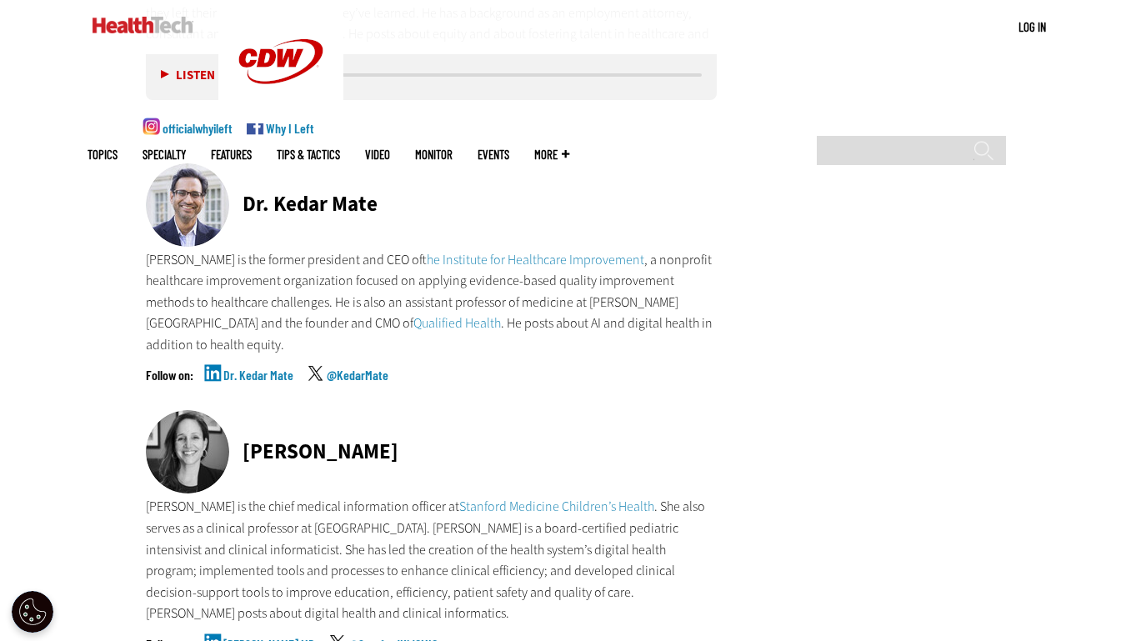
click at [242, 368] on link "Dr. Kedar Mate" at bounding box center [258, 389] width 70 height 42
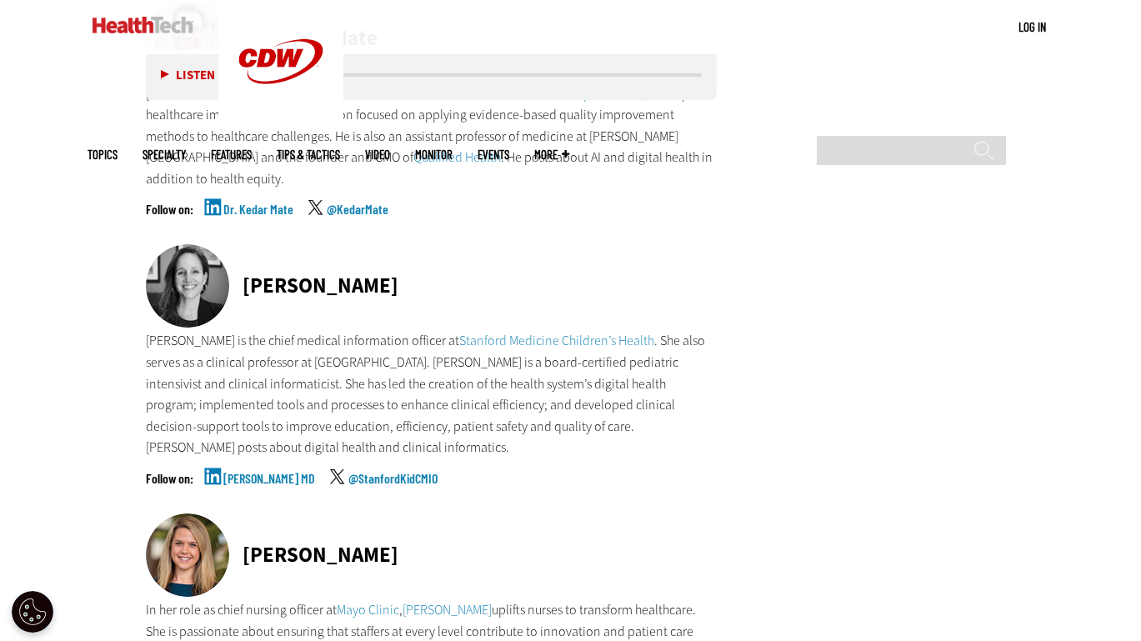
scroll to position [7753, 0]
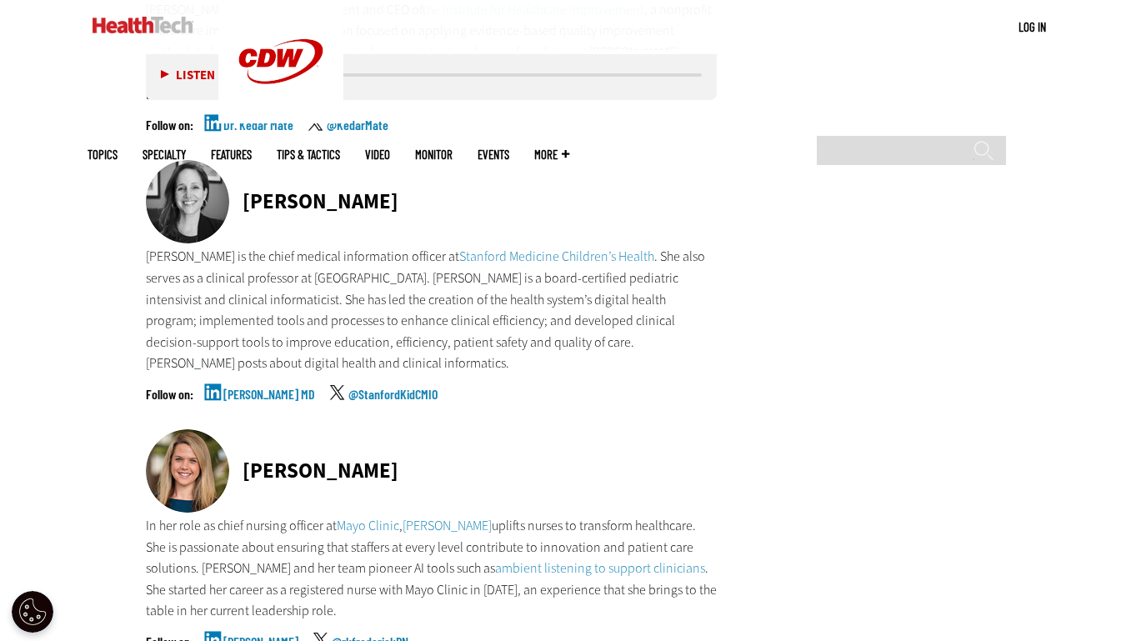
click at [276, 388] on link "[PERSON_NAME] MD" at bounding box center [269, 409] width 92 height 42
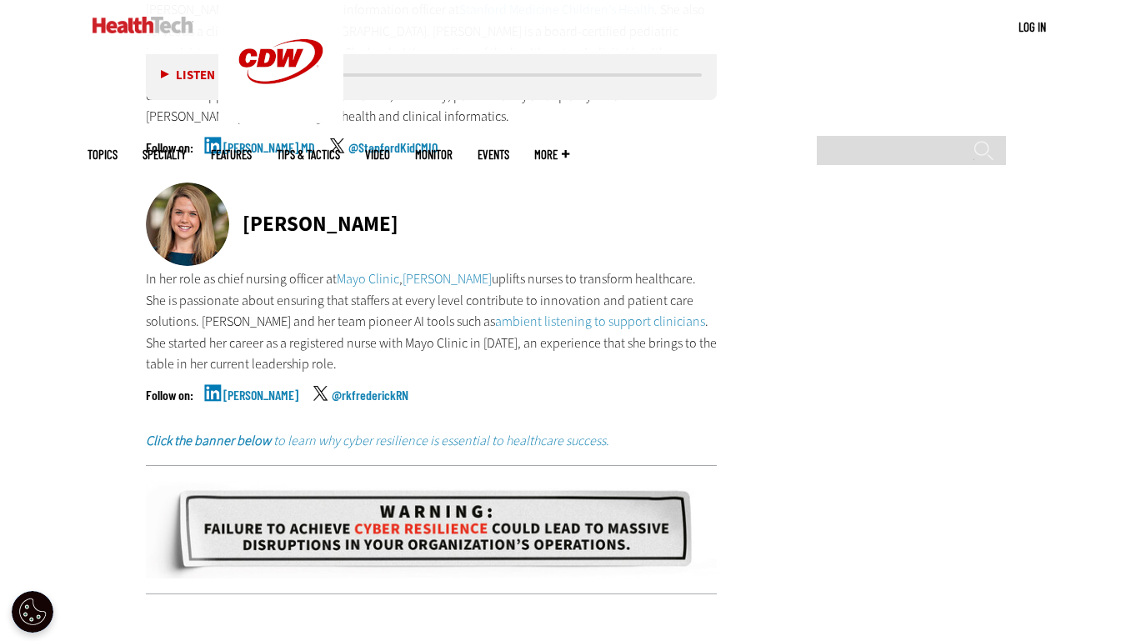
scroll to position [8003, 0]
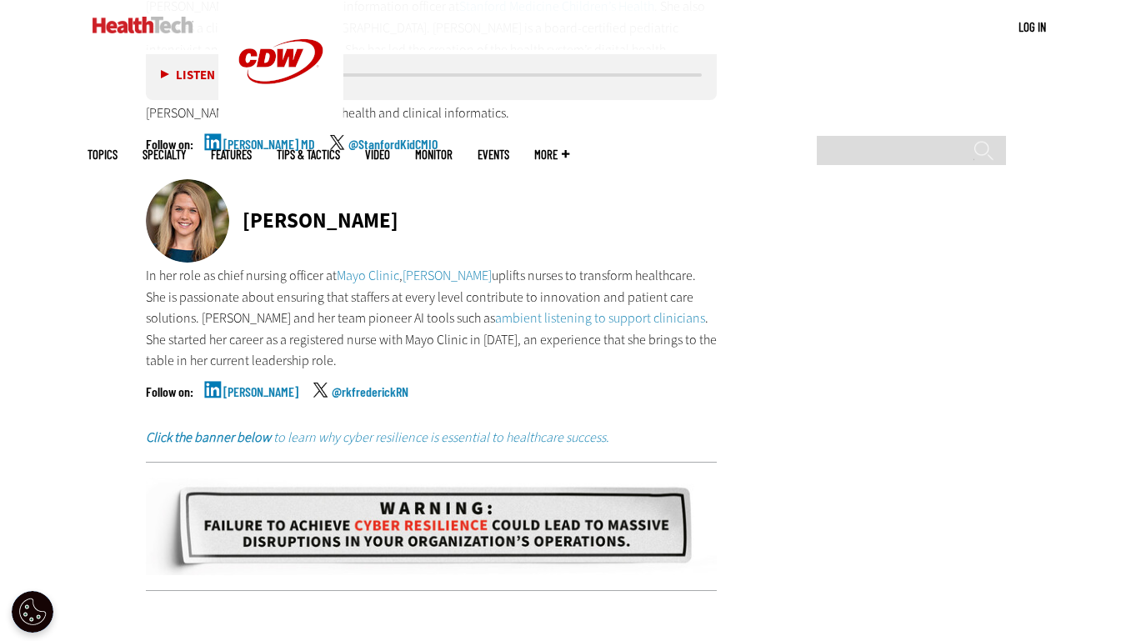
click at [258, 385] on link "[PERSON_NAME]" at bounding box center [260, 406] width 75 height 42
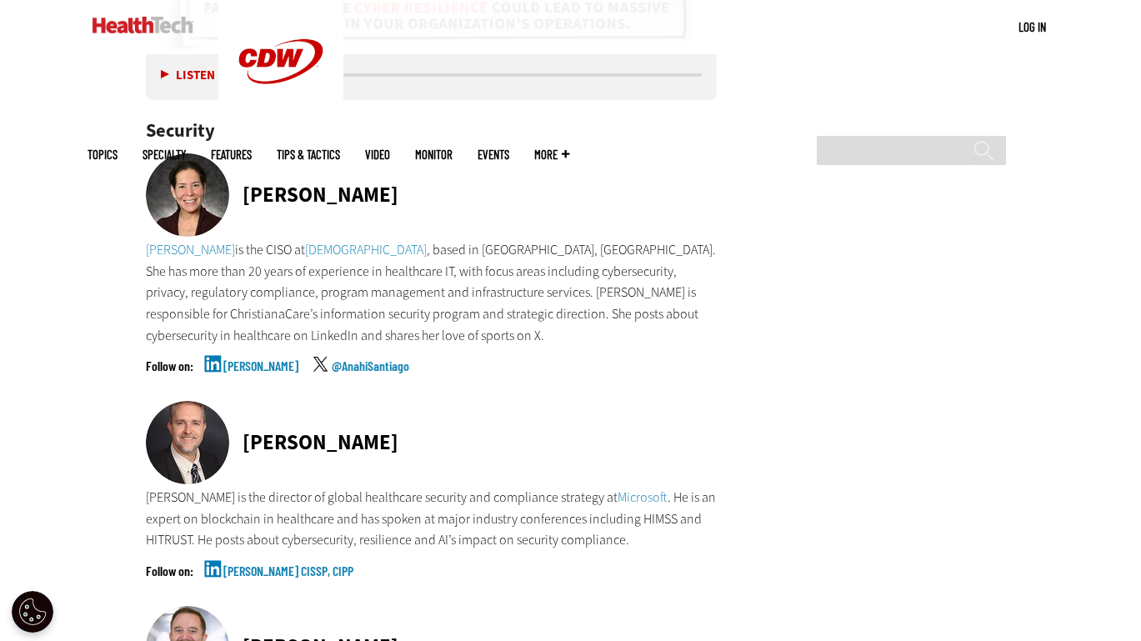
scroll to position [8503, 0]
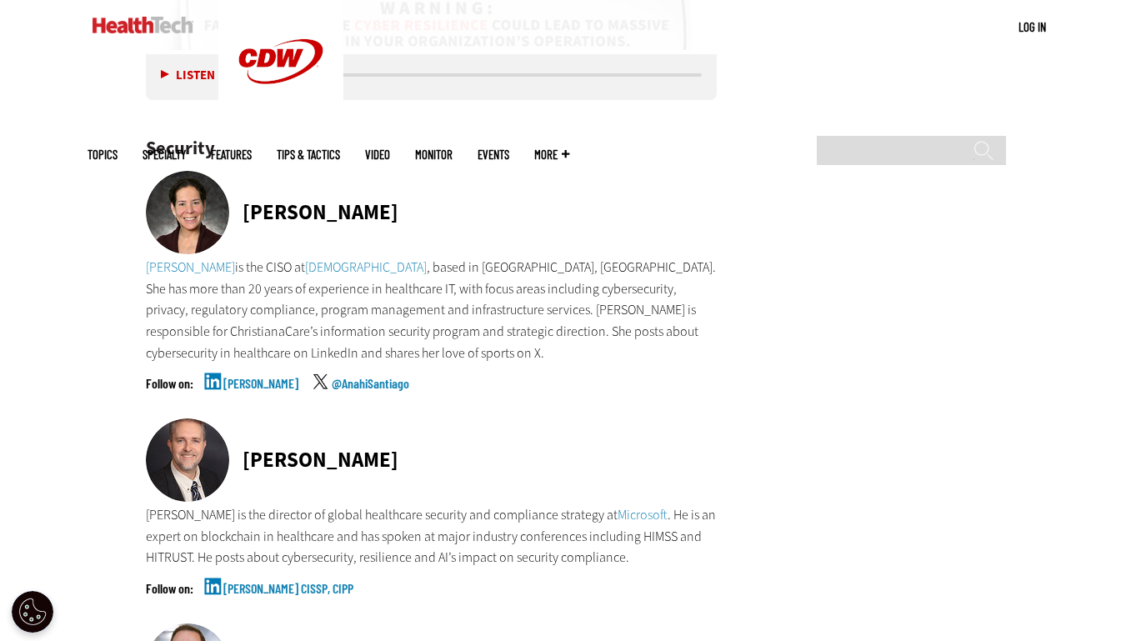
click at [275, 377] on link "[PERSON_NAME]" at bounding box center [260, 398] width 75 height 42
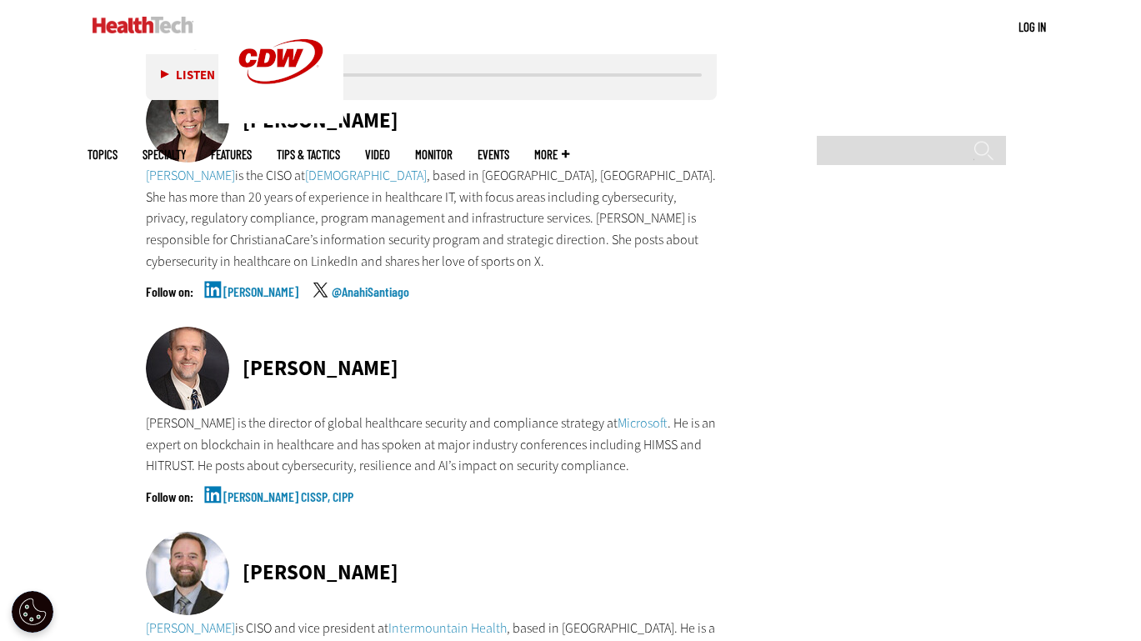
scroll to position [8753, 0]
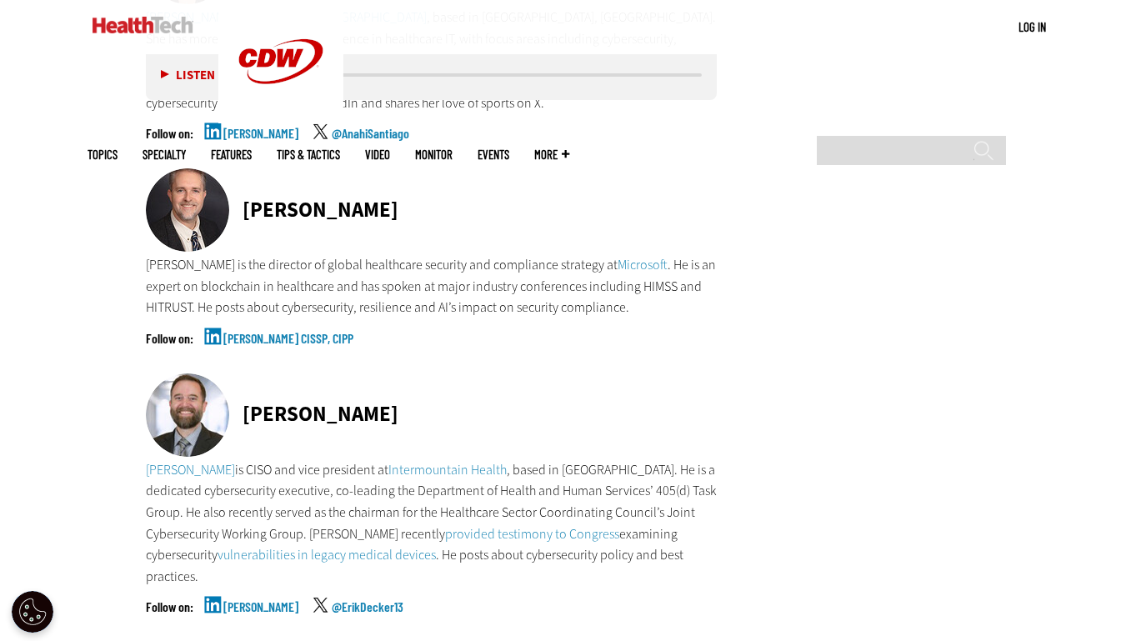
click at [280, 332] on link "[PERSON_NAME] CISSP, CIPP" at bounding box center [288, 353] width 130 height 42
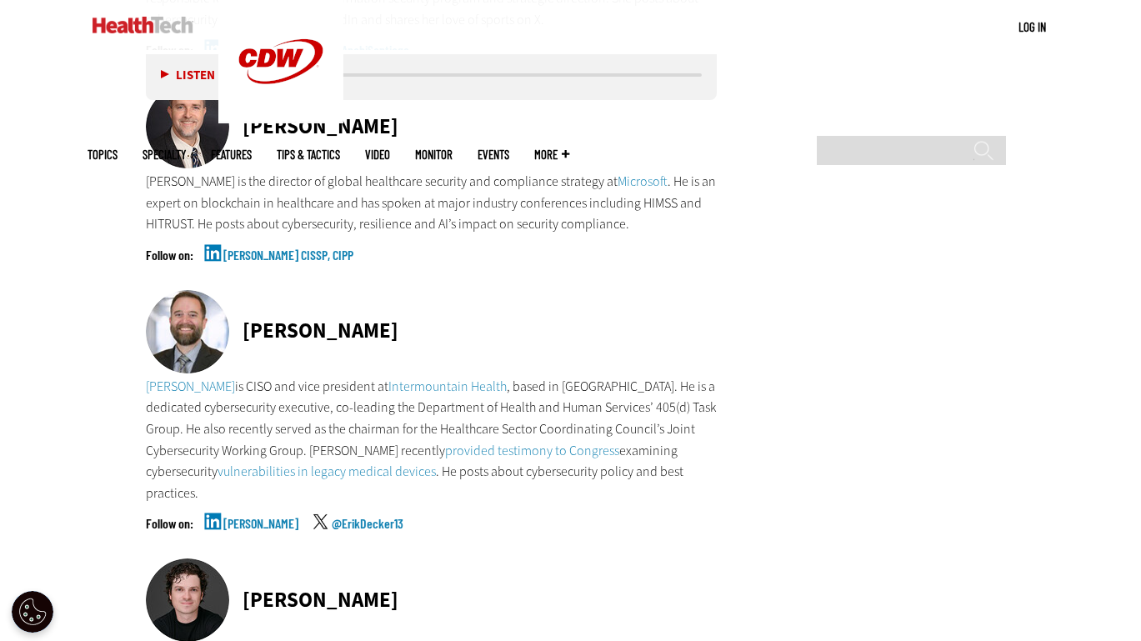
click at [223, 517] on link "[PERSON_NAME]" at bounding box center [260, 538] width 75 height 42
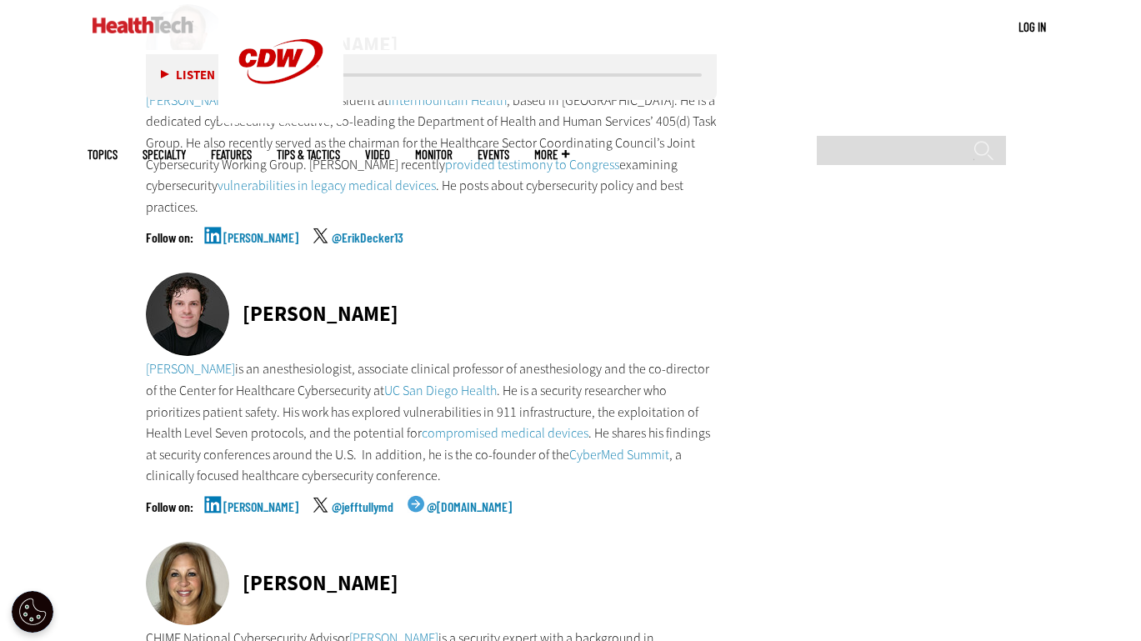
scroll to position [9170, 0]
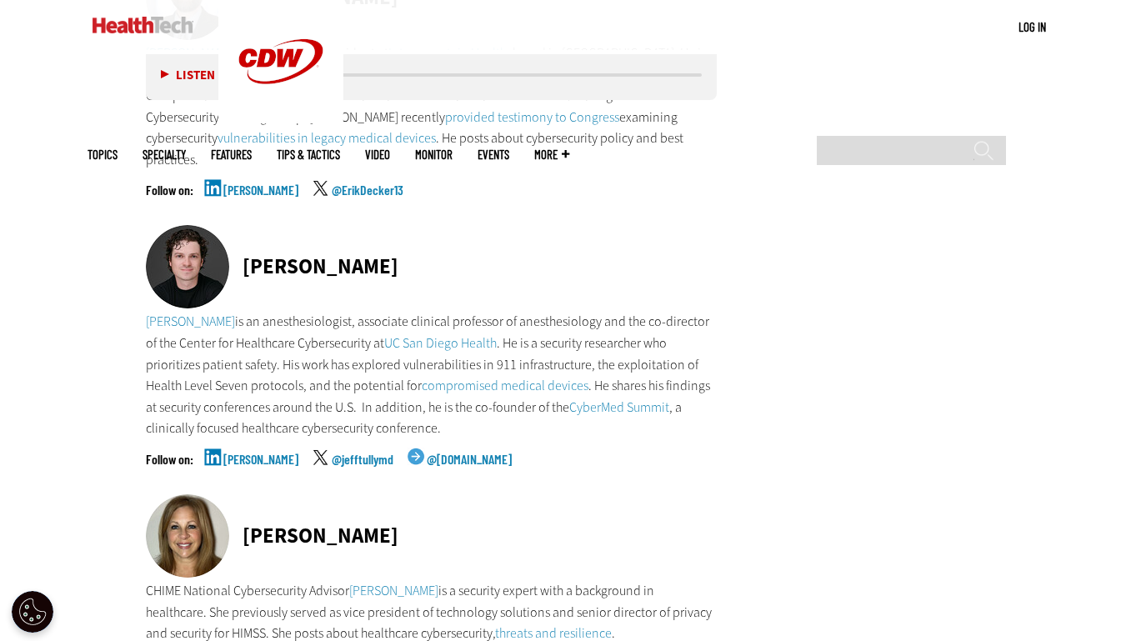
click at [237, 453] on link "[PERSON_NAME]" at bounding box center [260, 474] width 75 height 42
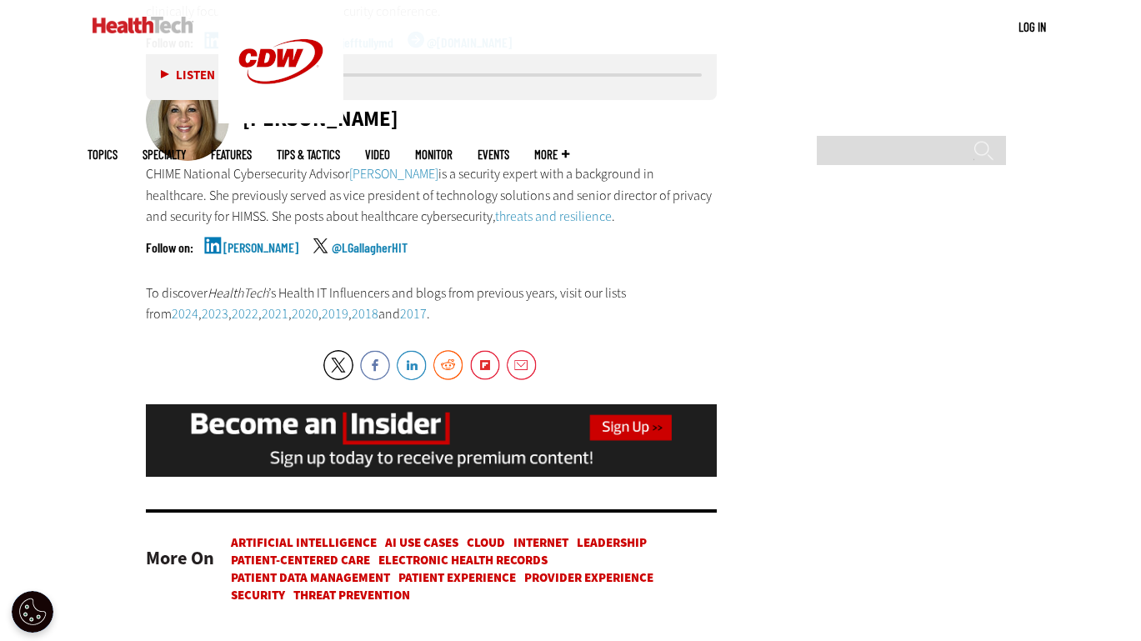
scroll to position [9504, 0]
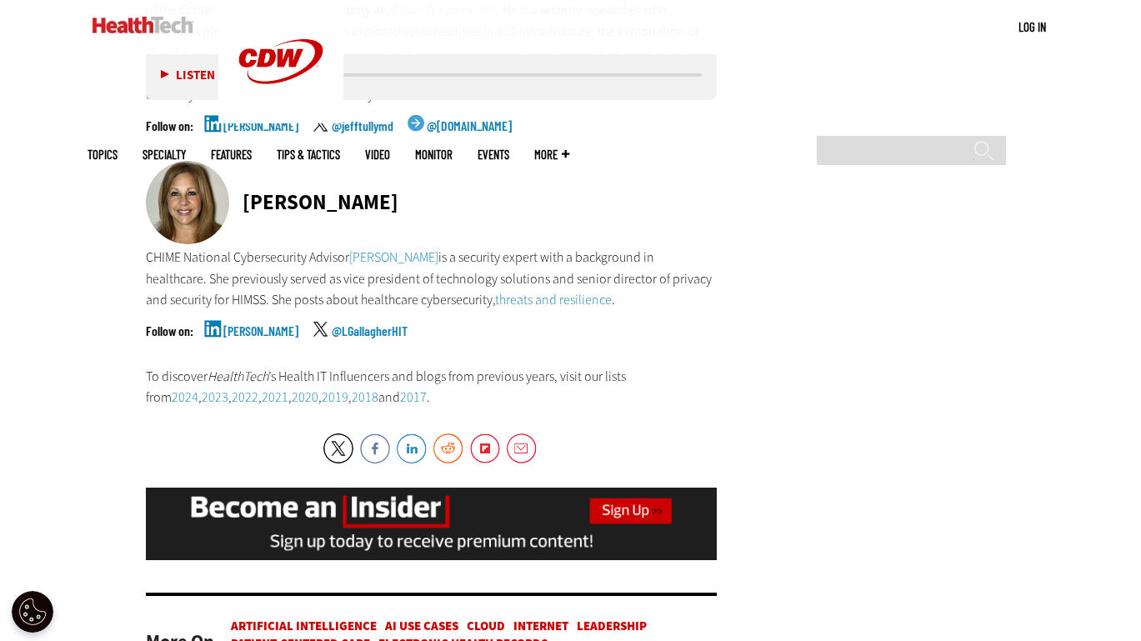
click at [249, 324] on link "[PERSON_NAME]" at bounding box center [260, 345] width 75 height 42
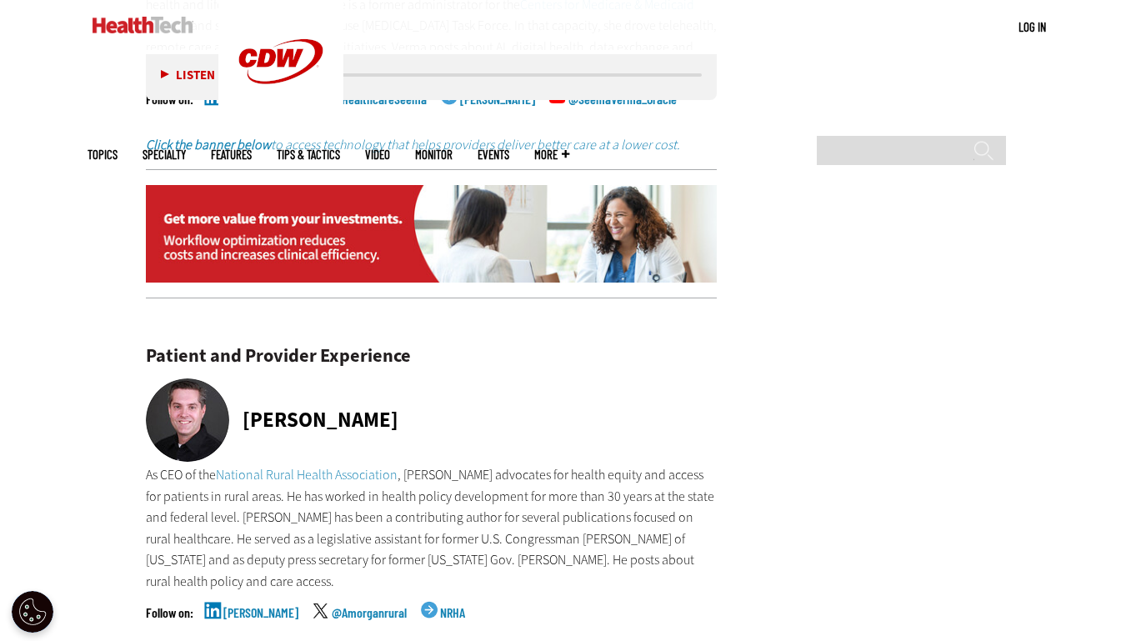
scroll to position [6252, 0]
